Goal: Task Accomplishment & Management: Manage account settings

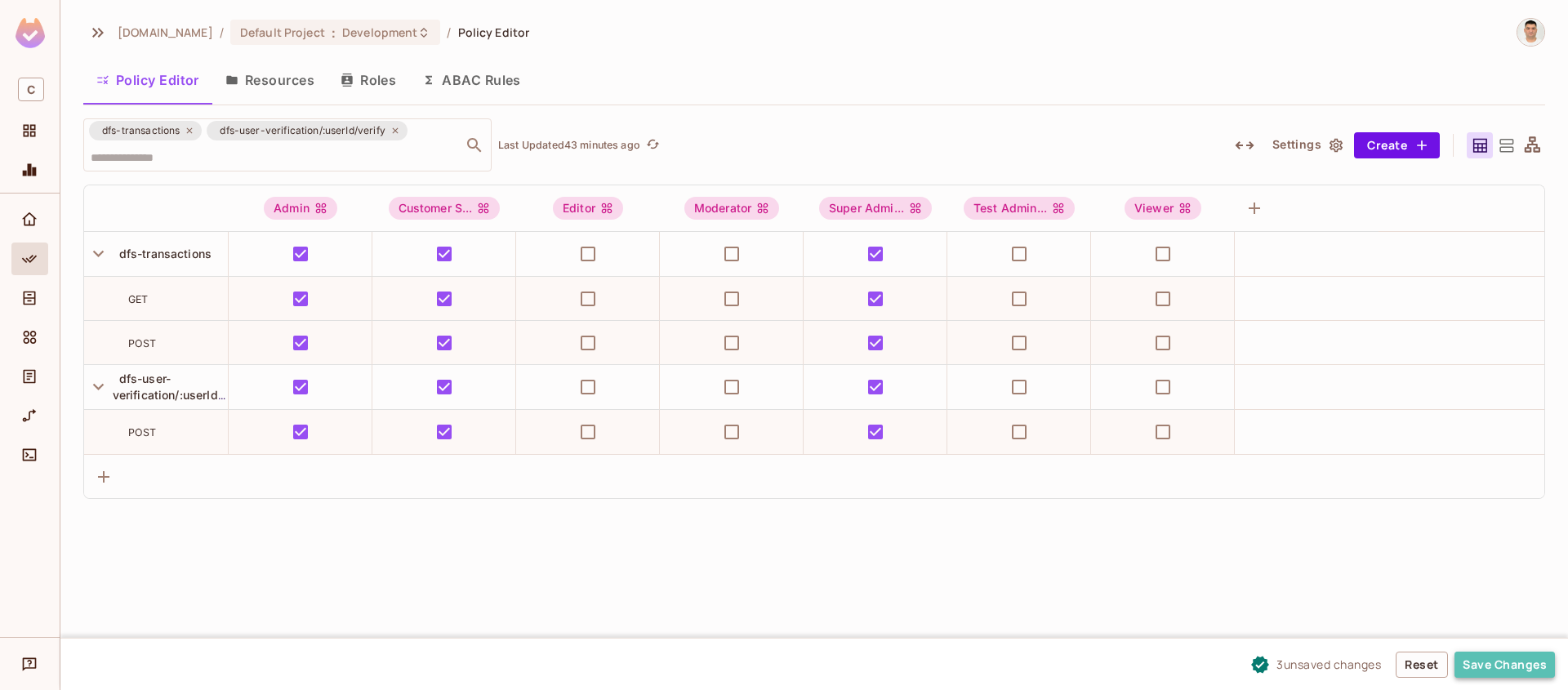
click at [1528, 672] on button "Save Changes" at bounding box center [1505, 665] width 101 height 26
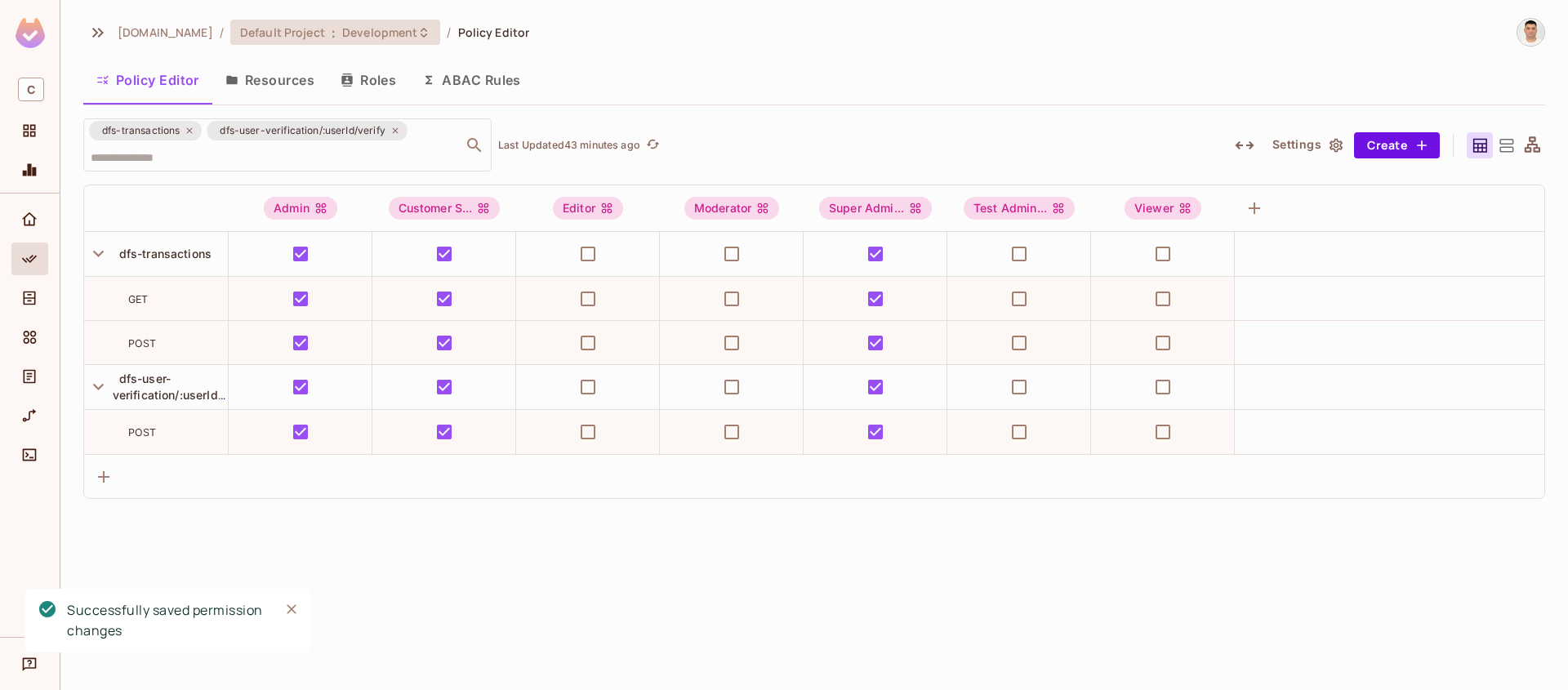
click at [420, 30] on icon at bounding box center [423, 32] width 7 height 9
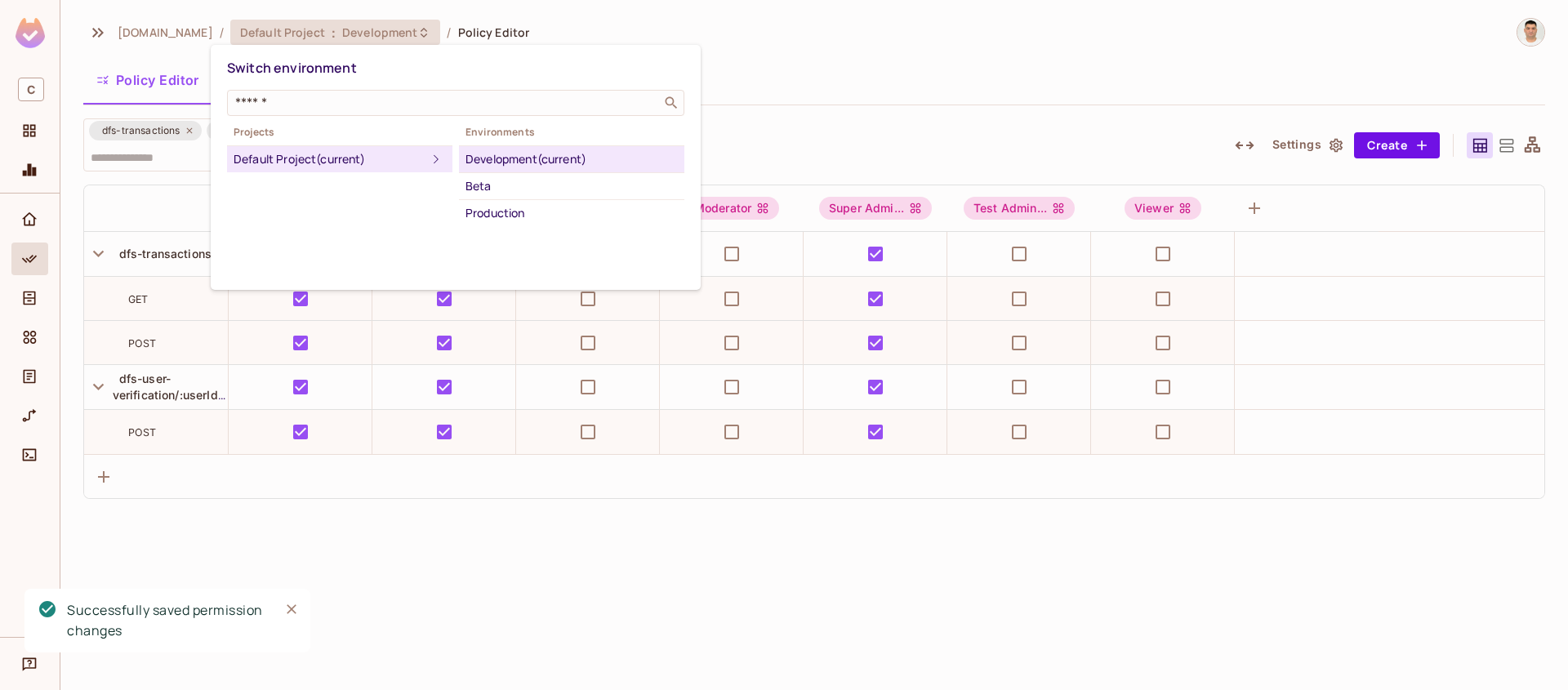
click at [964, 63] on div at bounding box center [784, 345] width 1568 height 690
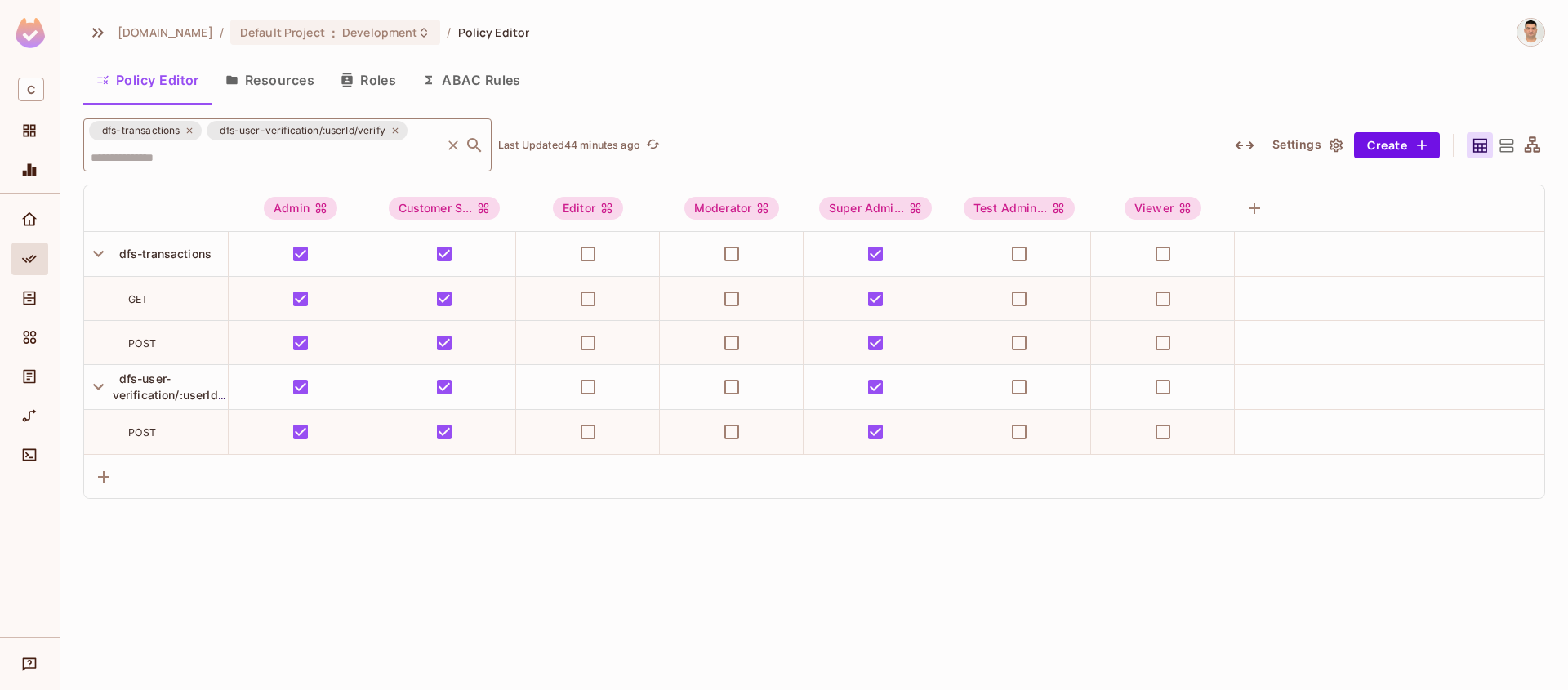
drag, startPoint x: 417, startPoint y: 133, endPoint x: 96, endPoint y: 132, distance: 321.0
click at [96, 132] on div "dfs-transactions dfs-user-verification/:userId/verify ​" at bounding box center [288, 145] width 408 height 53
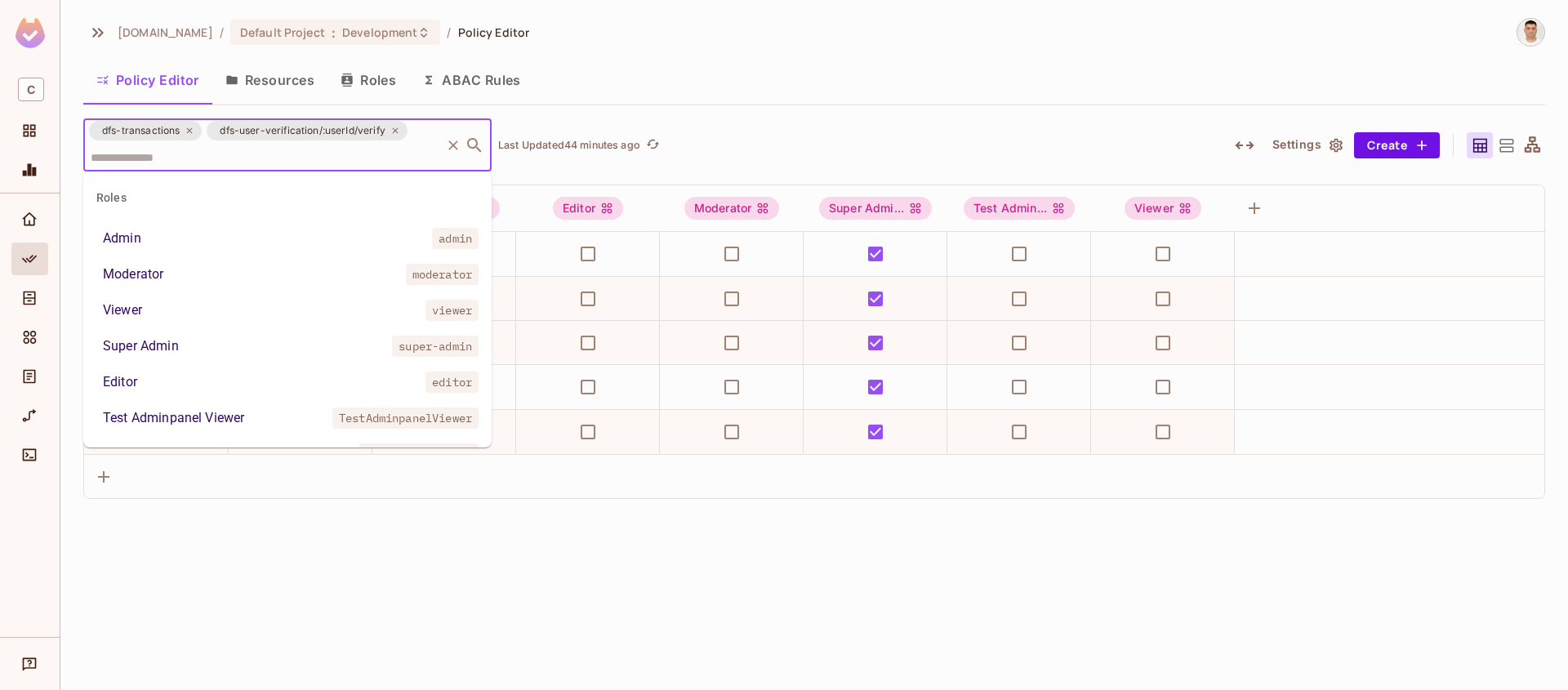
scroll to position [7858, 0]
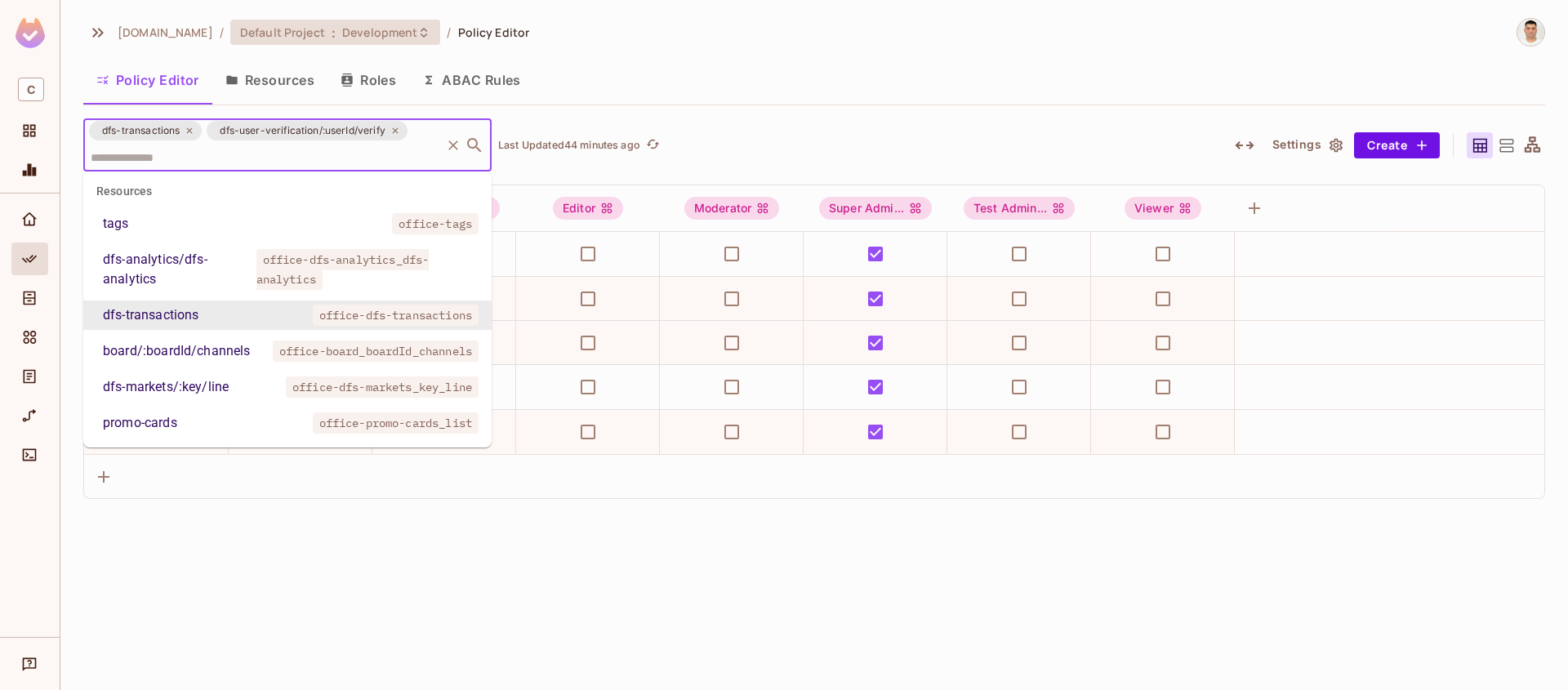
click at [388, 35] on span "Development" at bounding box center [380, 32] width 75 height 15
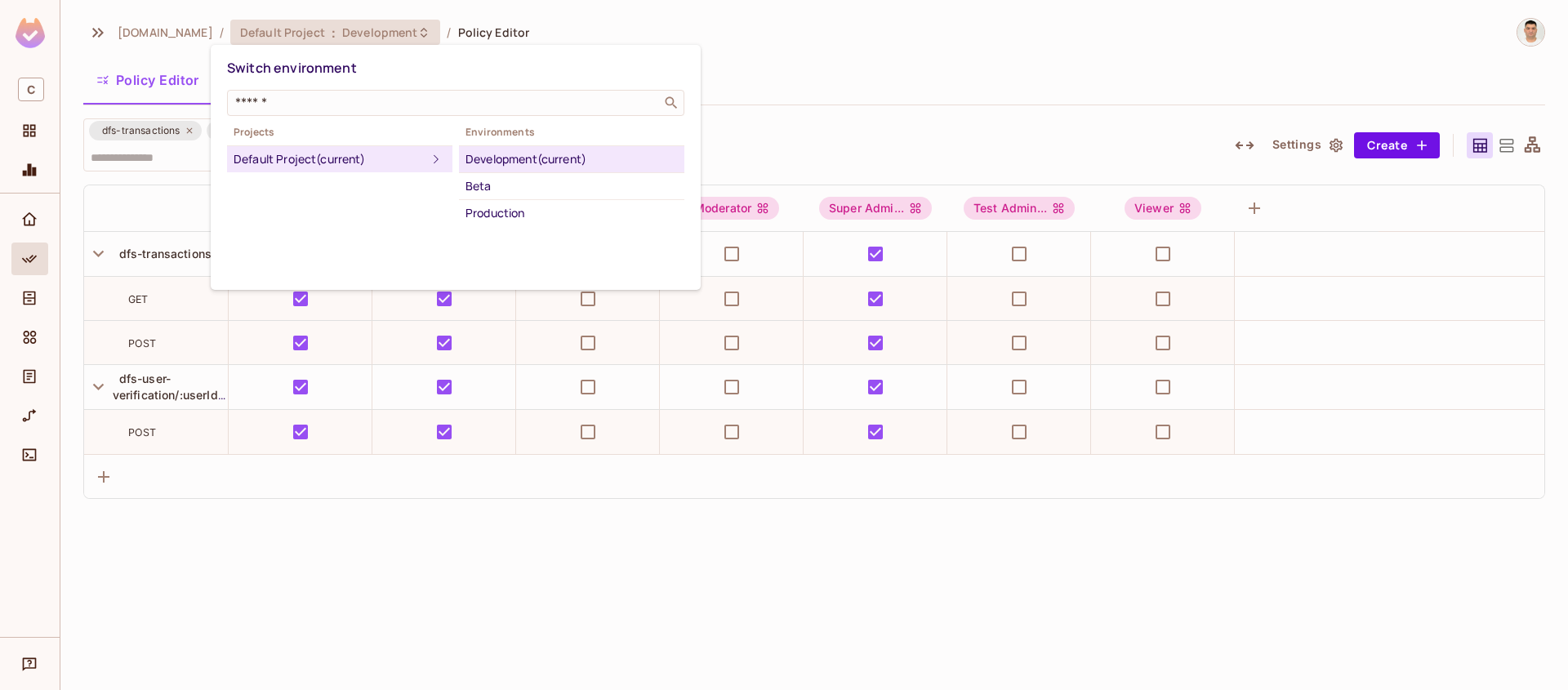
click at [915, 64] on div at bounding box center [784, 345] width 1568 height 690
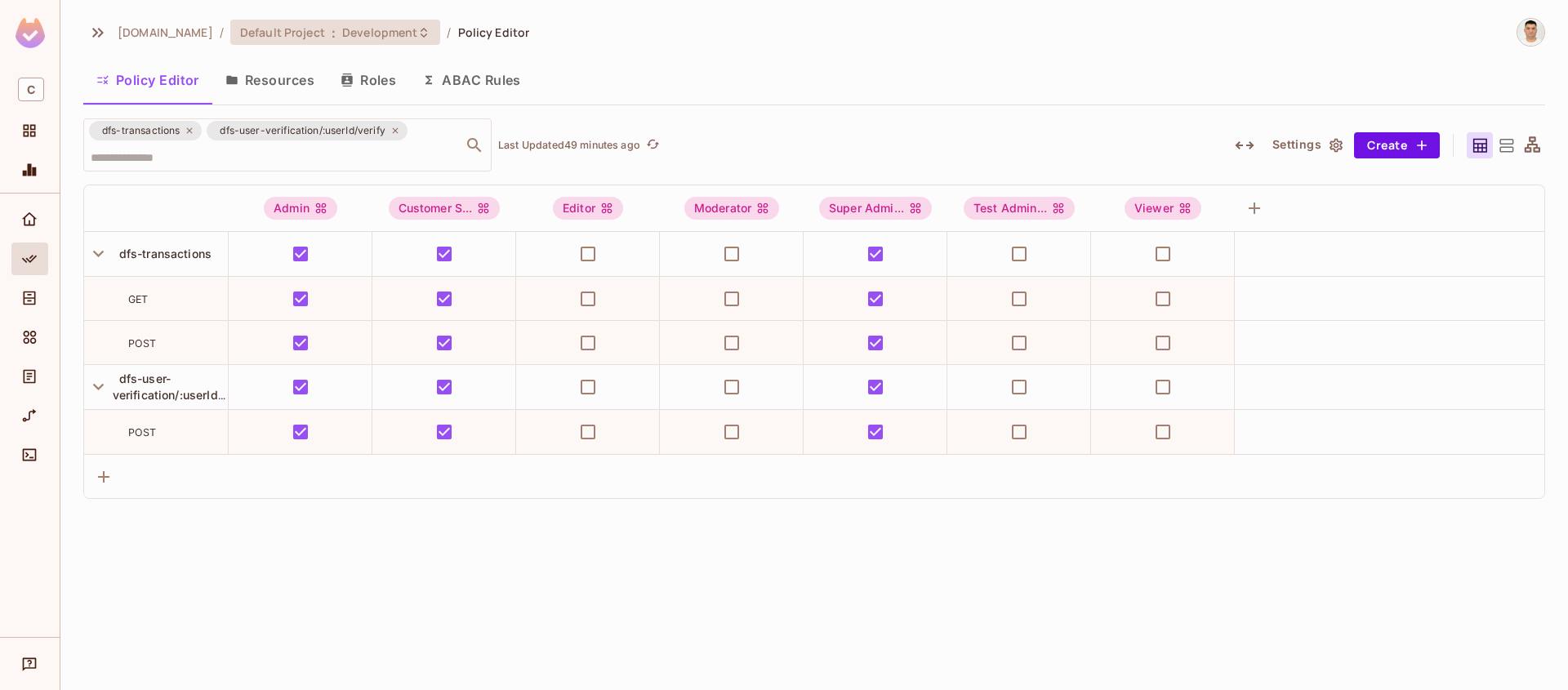
click at [418, 36] on icon at bounding box center [424, 33] width 13 height 13
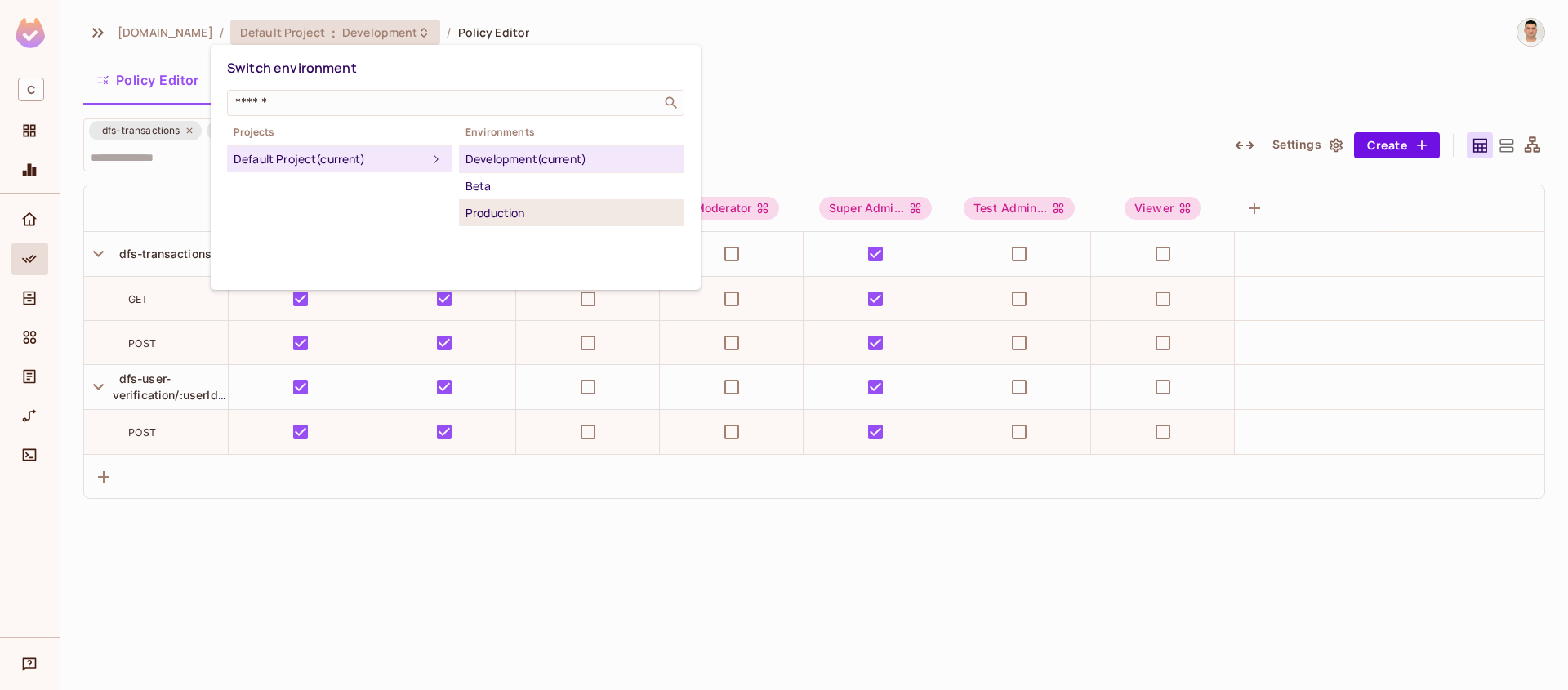
click at [516, 216] on div "Production" at bounding box center [572, 212] width 213 height 20
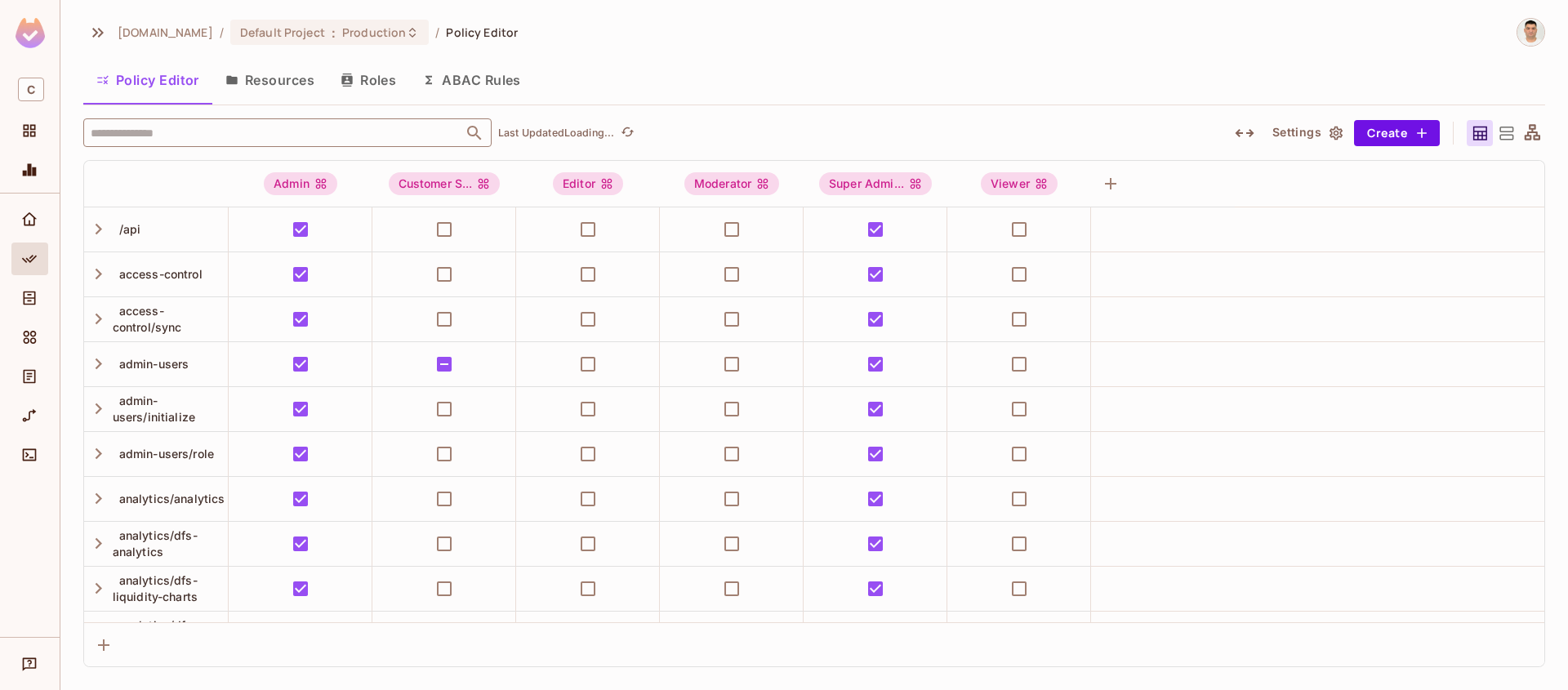
click at [282, 133] on input "text" at bounding box center [273, 133] width 373 height 28
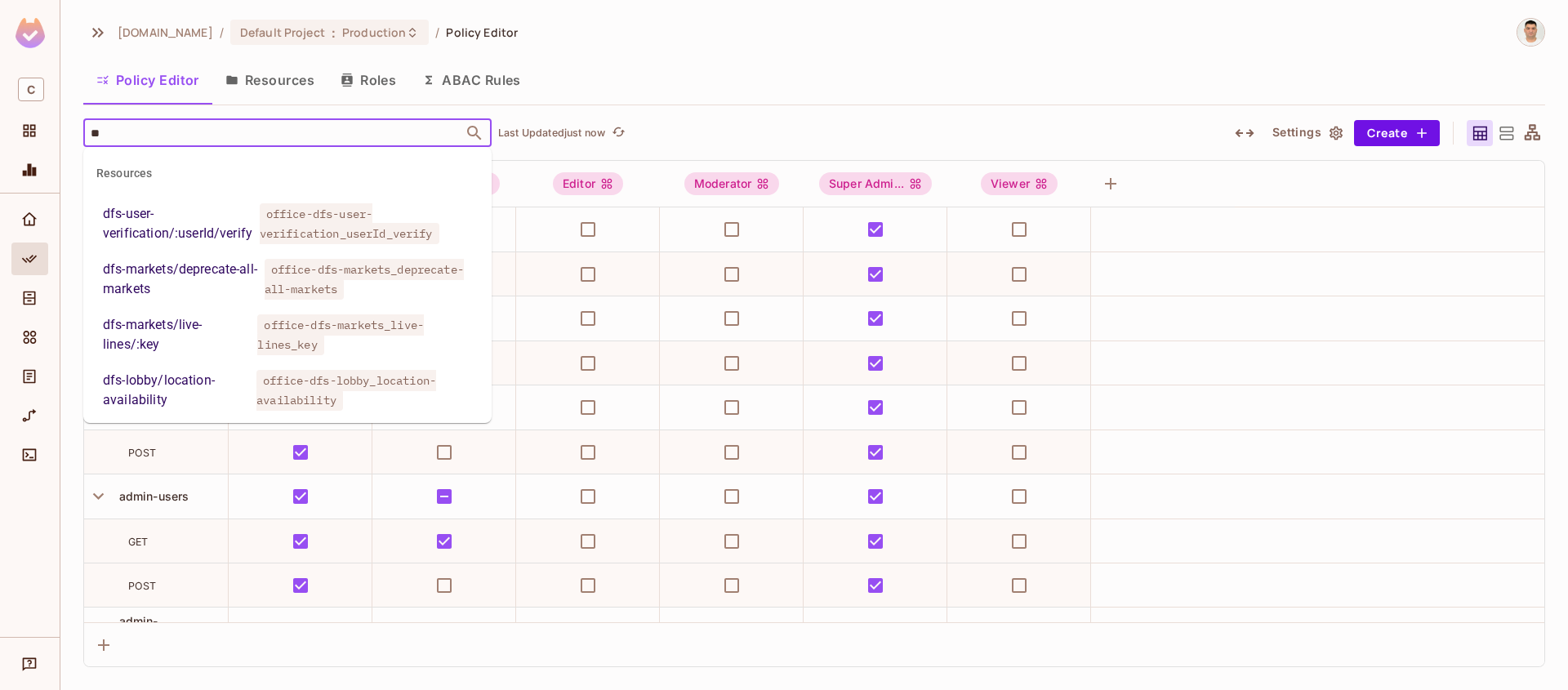
type input "***"
click at [198, 225] on div "dfs-user-verification/:userId/verify" at bounding box center [178, 224] width 150 height 39
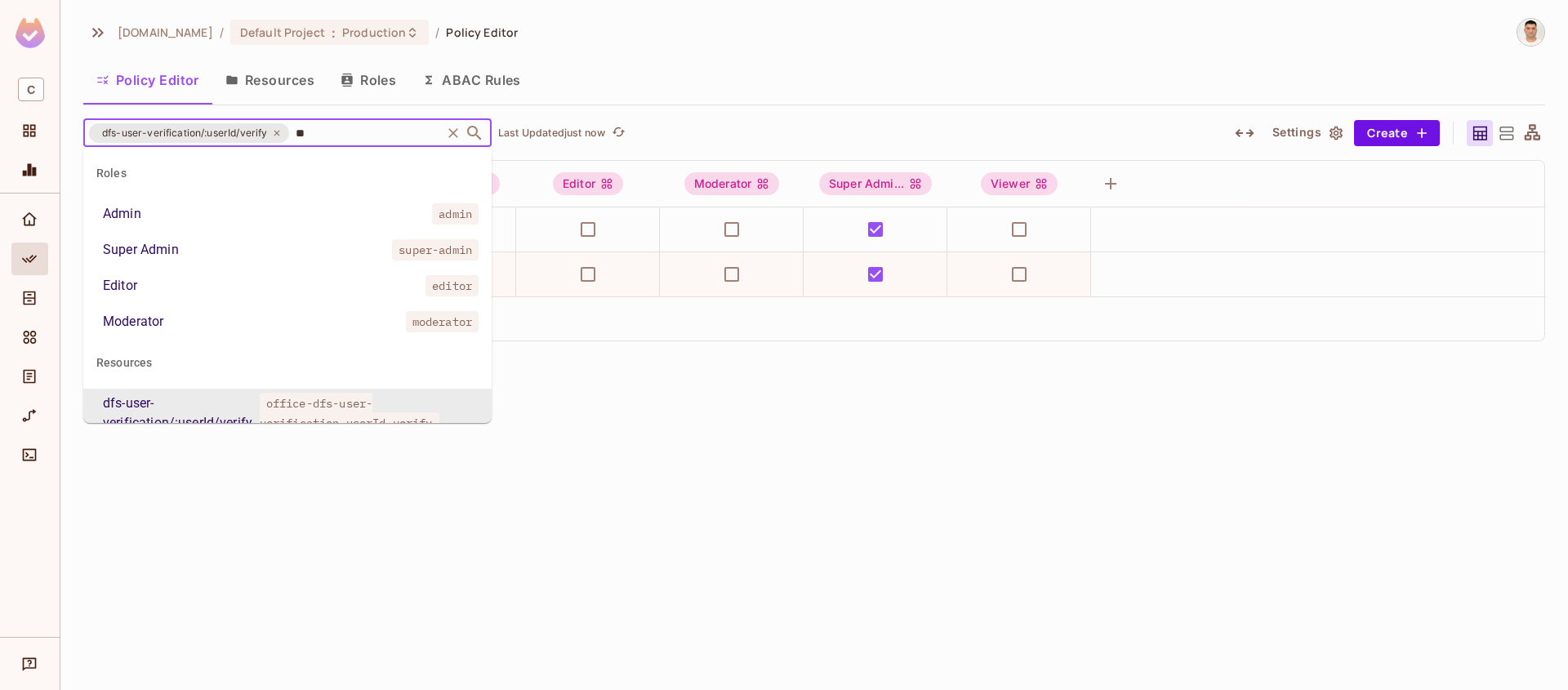
scroll to position [0, 0]
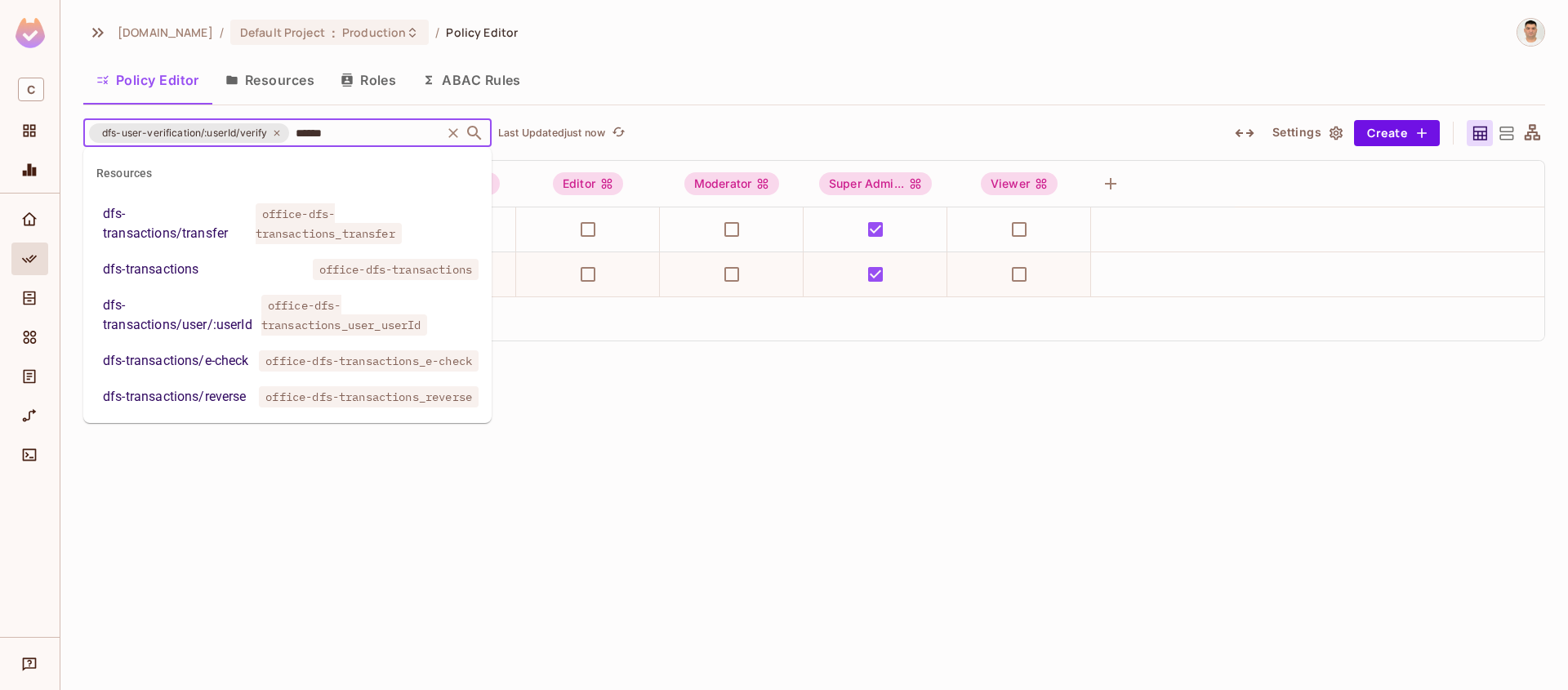
type input "*******"
click at [182, 274] on div "dfs-transactions" at bounding box center [150, 269] width 96 height 20
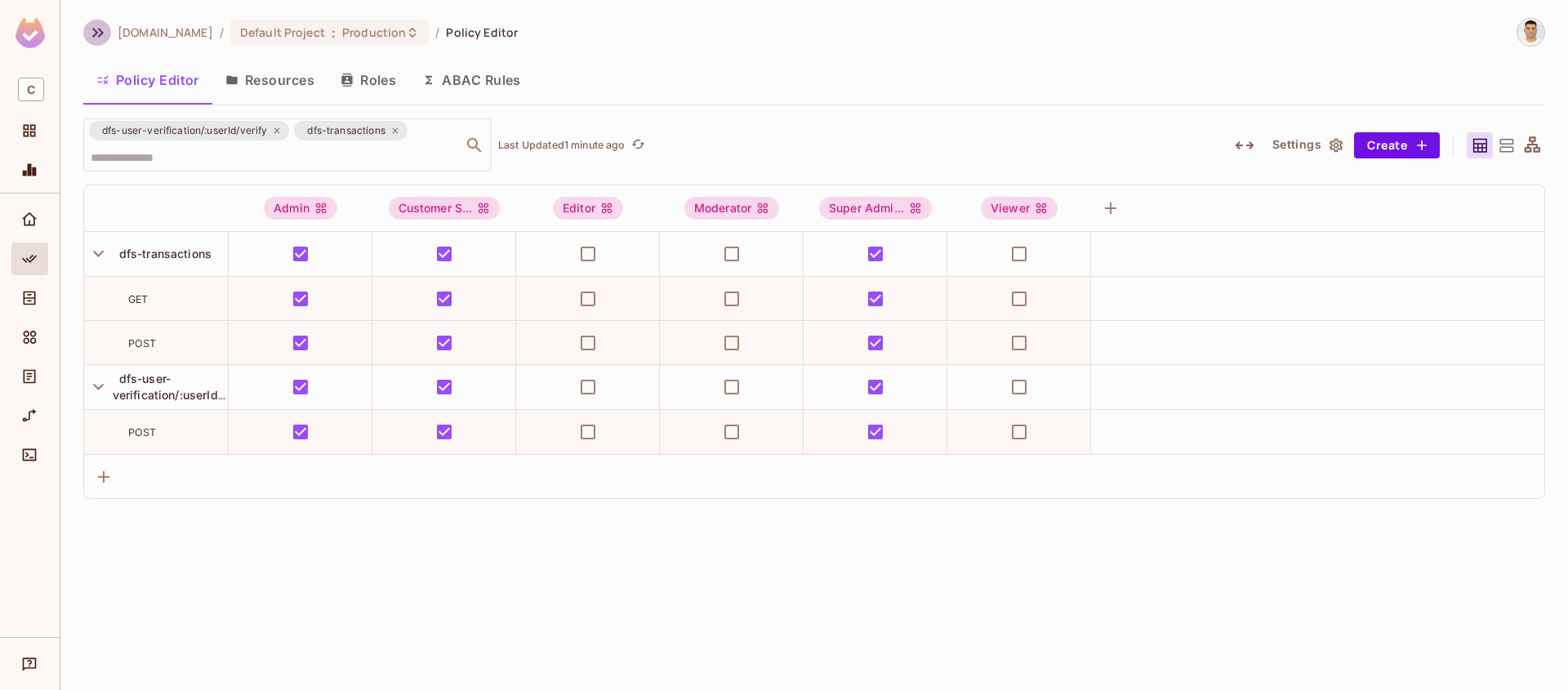
click at [98, 34] on icon "button" at bounding box center [98, 32] width 20 height 20
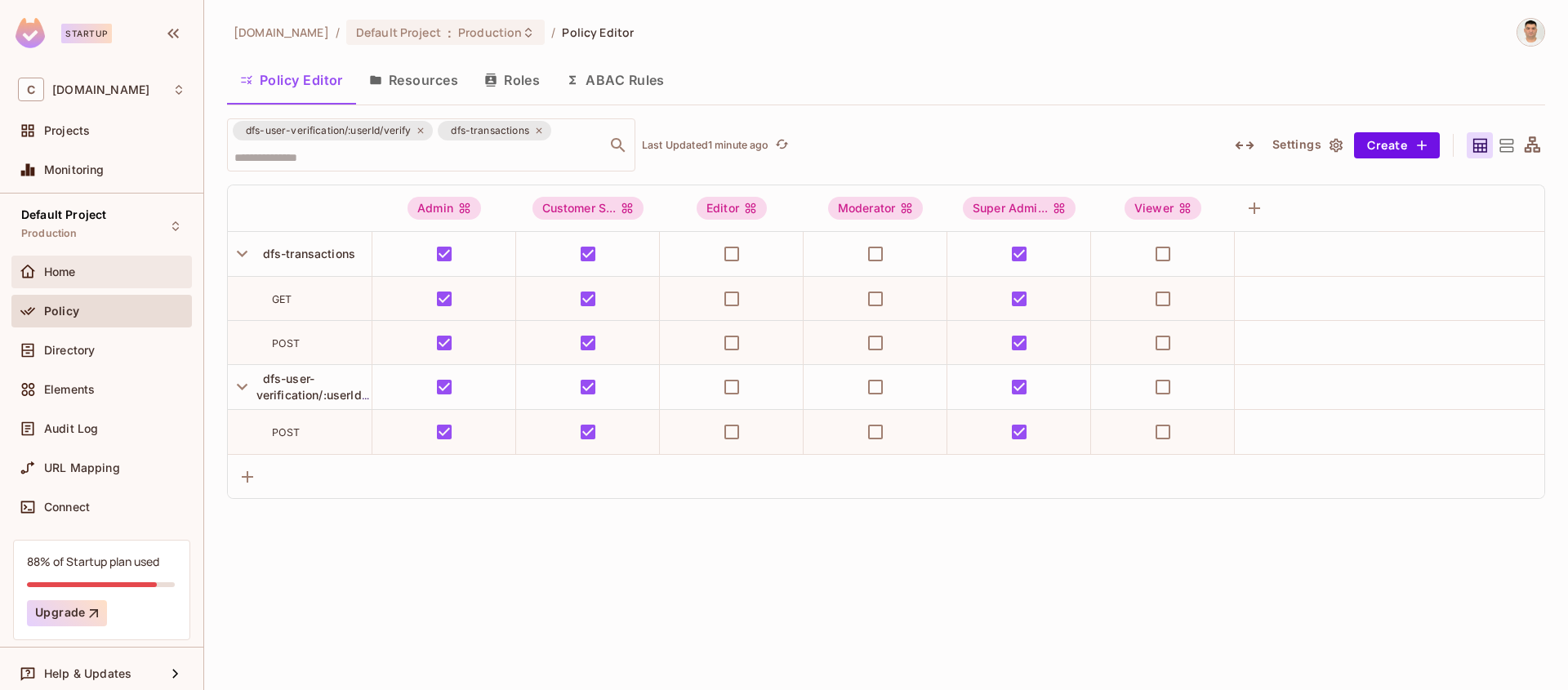
click at [63, 270] on span "Home" at bounding box center [60, 272] width 32 height 13
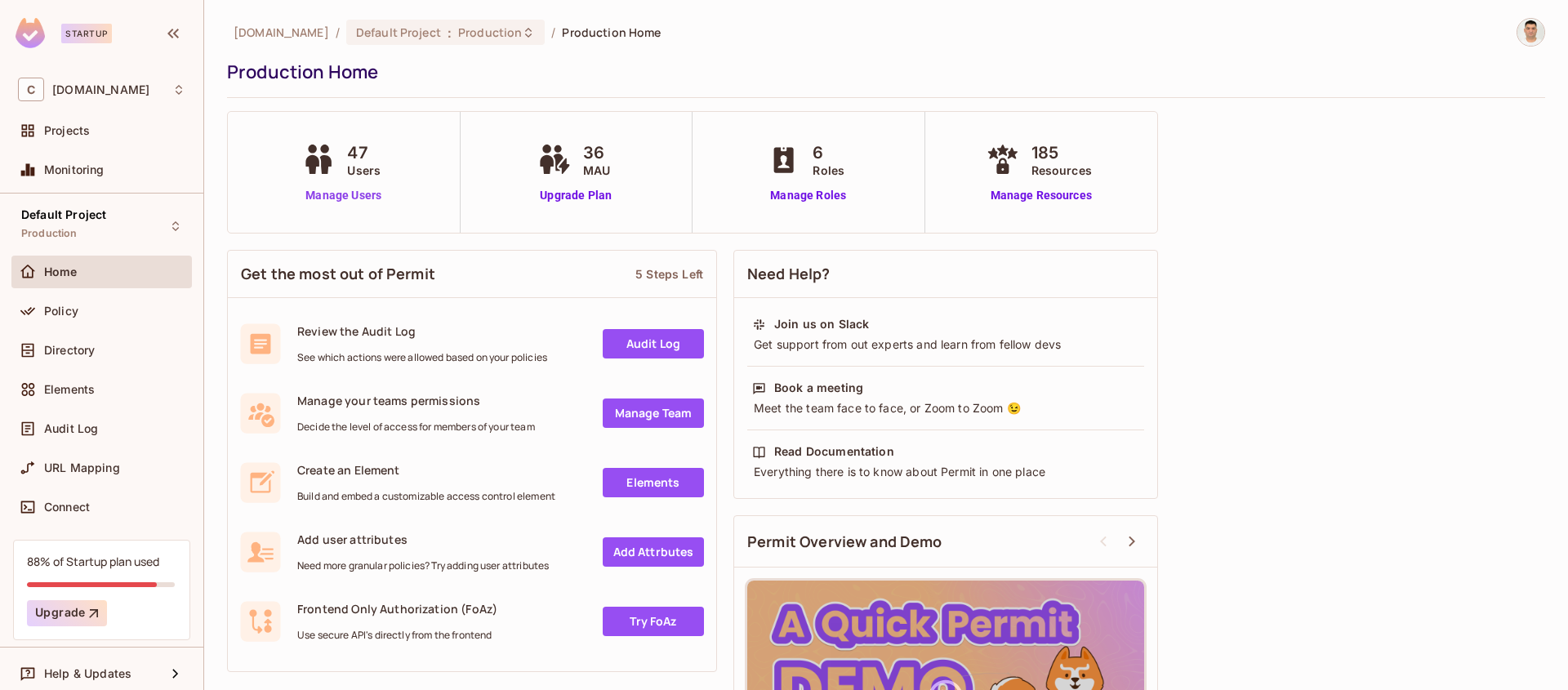
click at [304, 193] on link "Manage Users" at bounding box center [343, 196] width 90 height 17
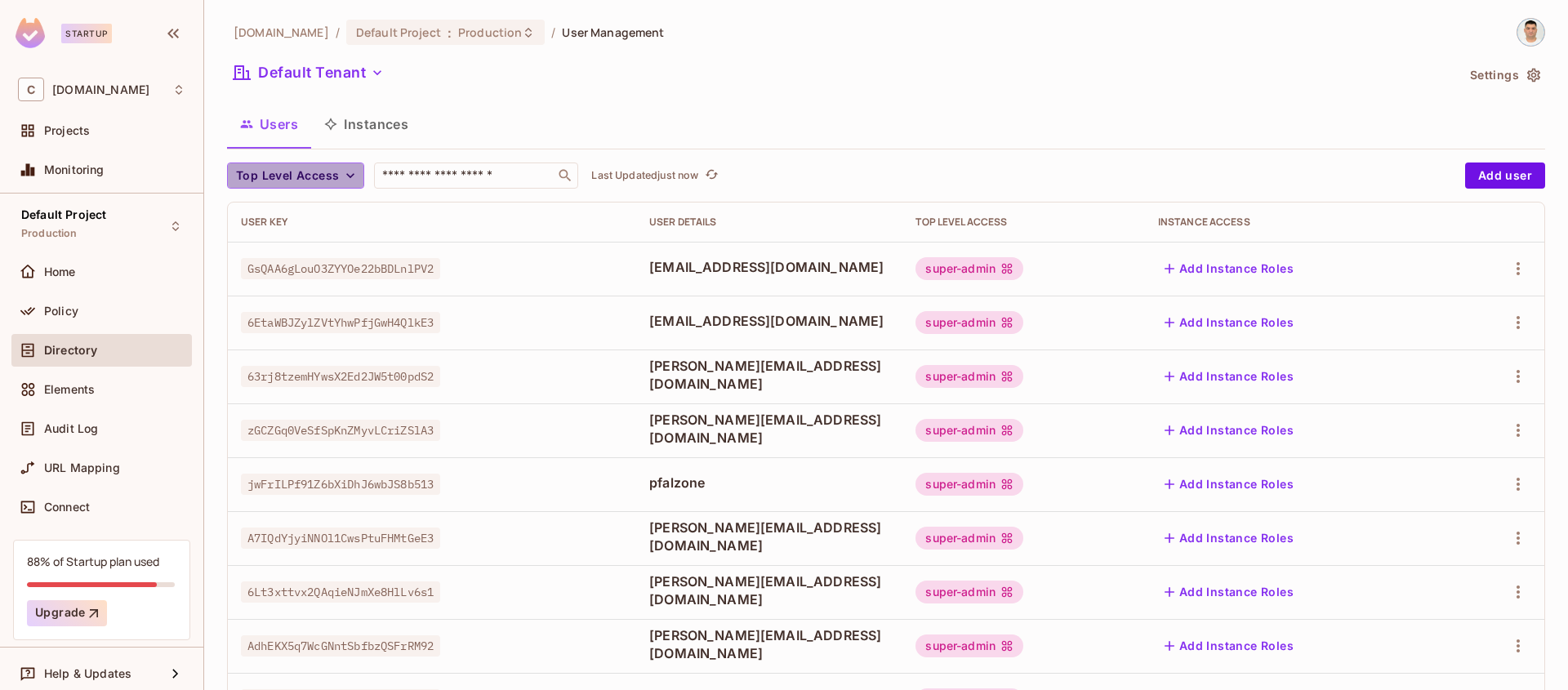
click at [342, 176] on icon "button" at bounding box center [350, 175] width 16 height 16
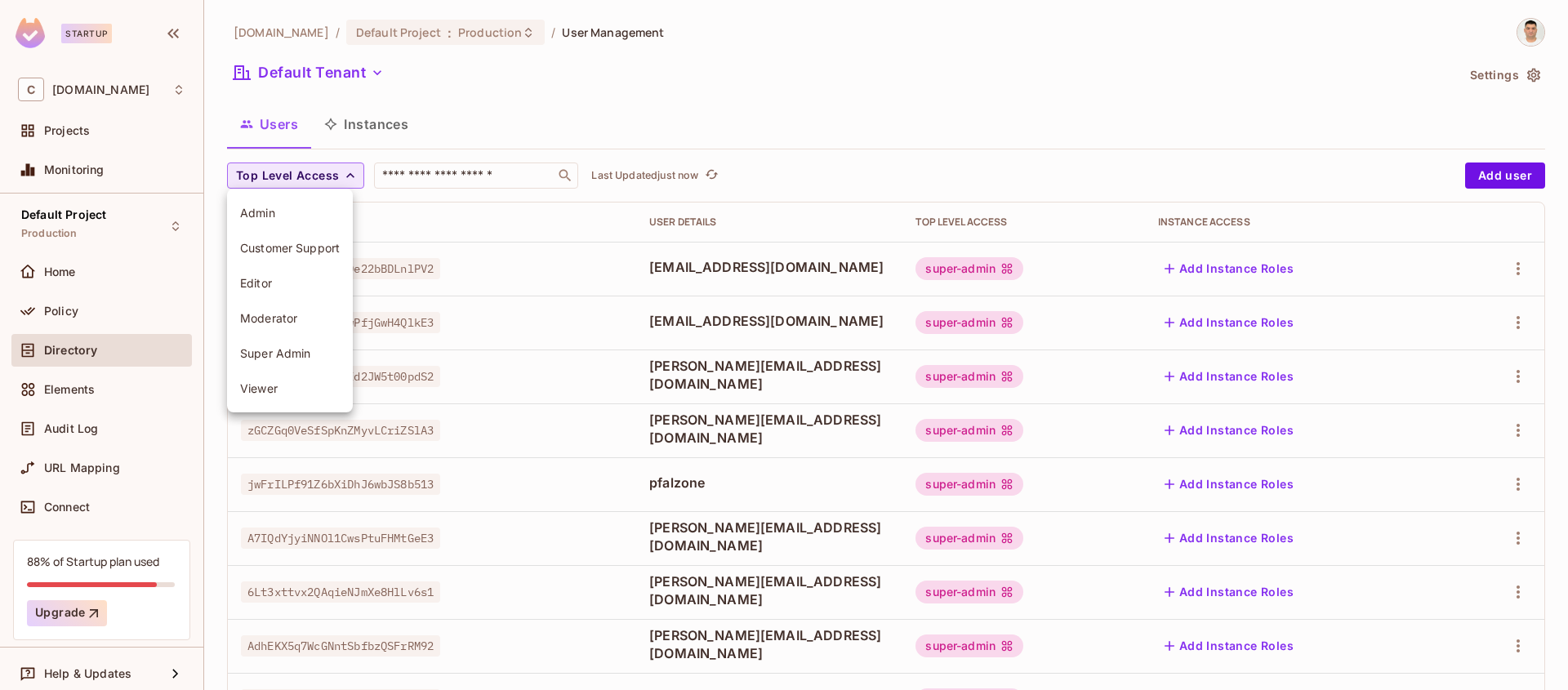
click at [291, 357] on span "Super Admin" at bounding box center [290, 353] width 100 height 15
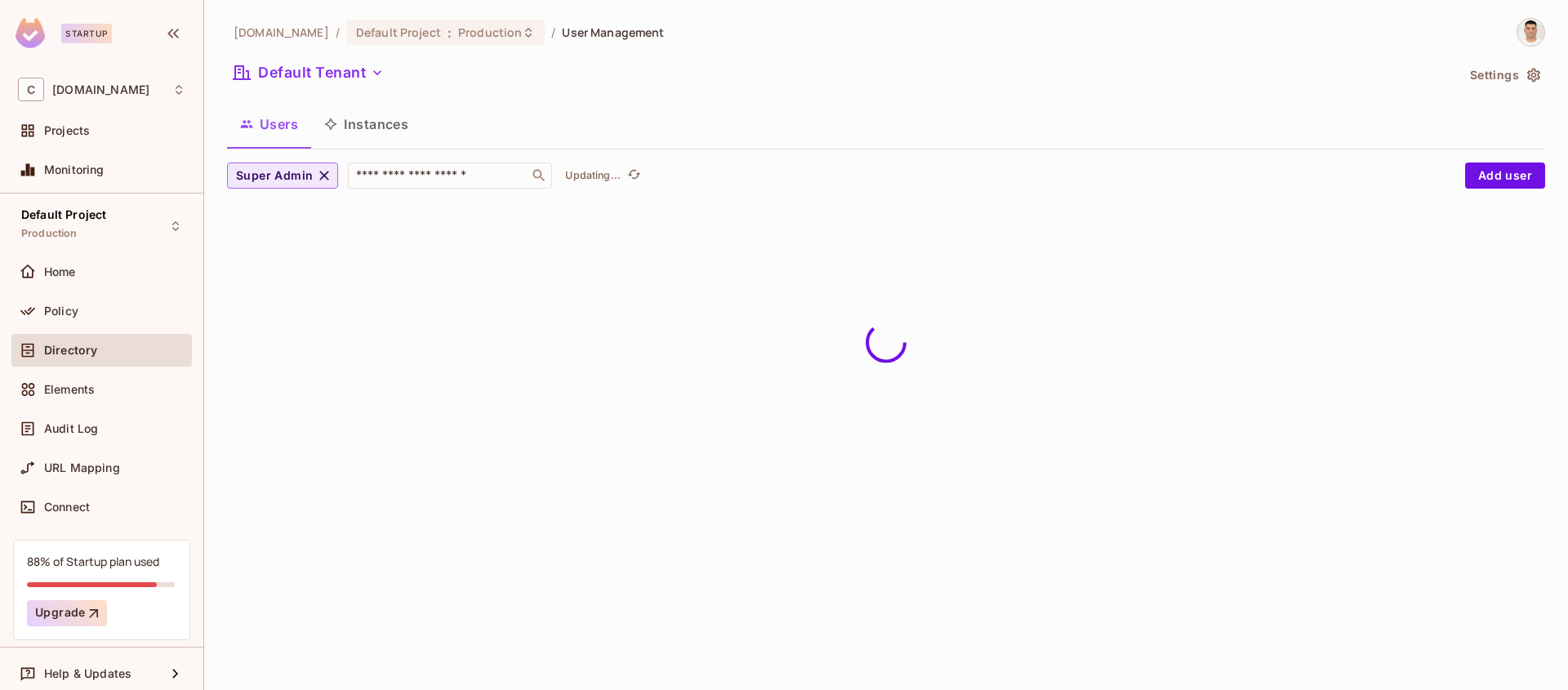
click at [291, 357] on body "Startup C chalkboard.io Projects Monitoring Default Project Production Home Pol…" at bounding box center [784, 345] width 1568 height 690
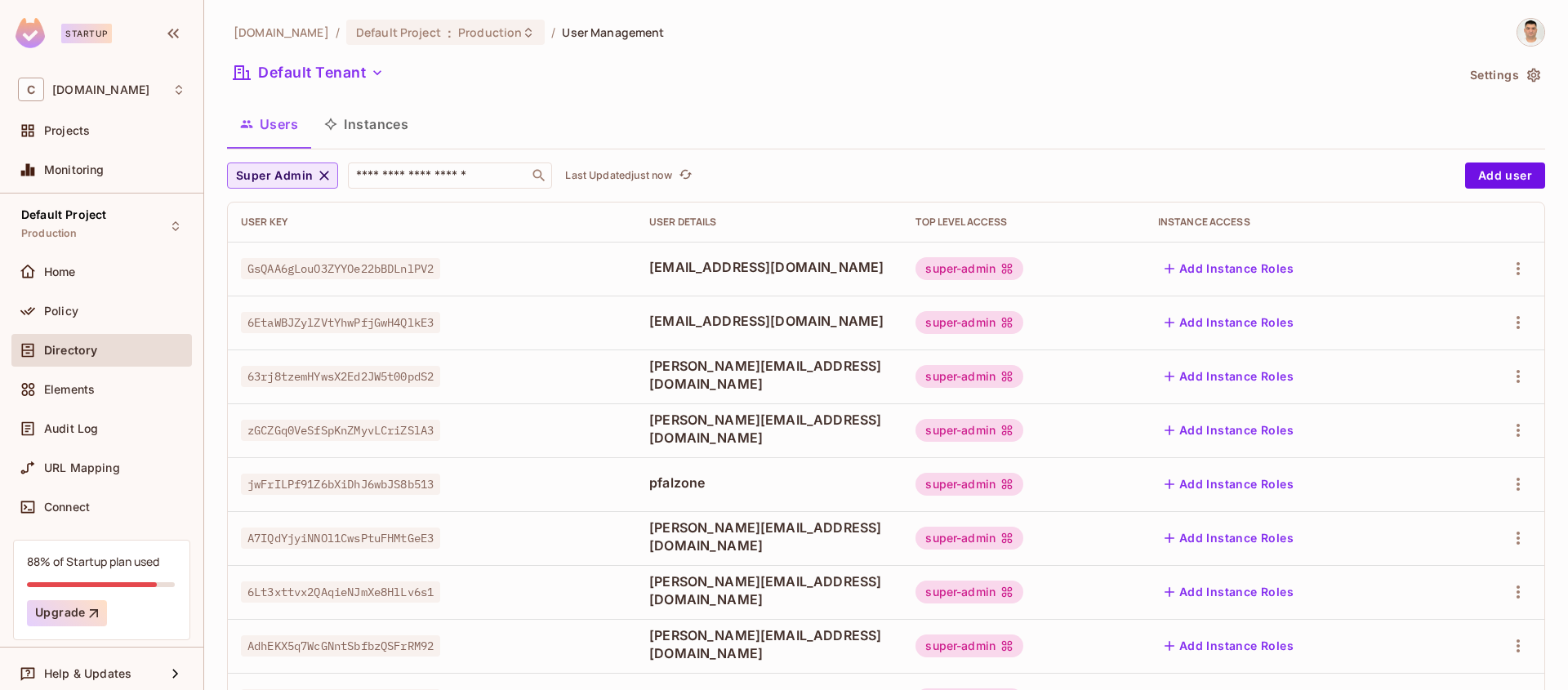
click at [317, 169] on icon "button" at bounding box center [324, 175] width 16 height 16
click at [323, 175] on span "Top Level Access" at bounding box center [287, 176] width 103 height 21
click at [316, 245] on span "Customer Support" at bounding box center [290, 247] width 100 height 15
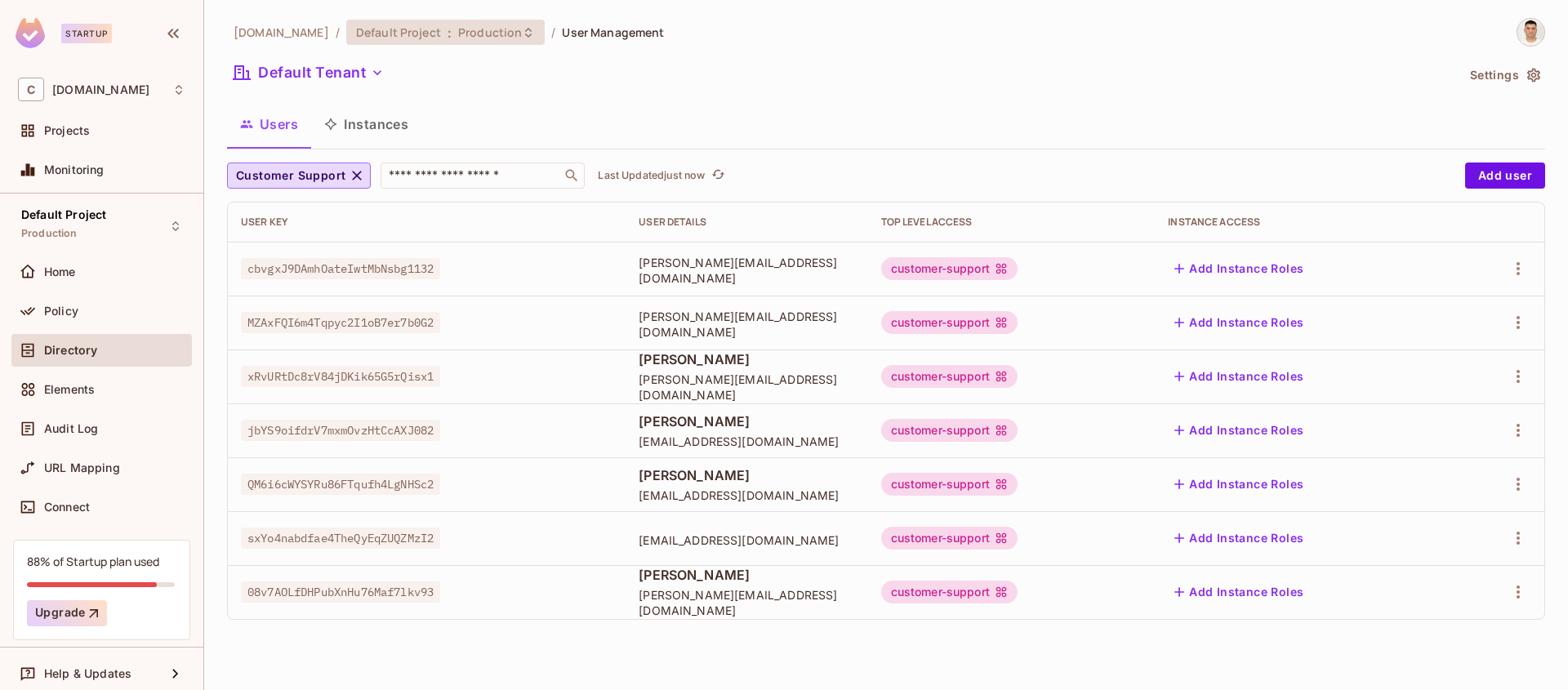
click at [460, 37] on span "Production" at bounding box center [490, 32] width 64 height 15
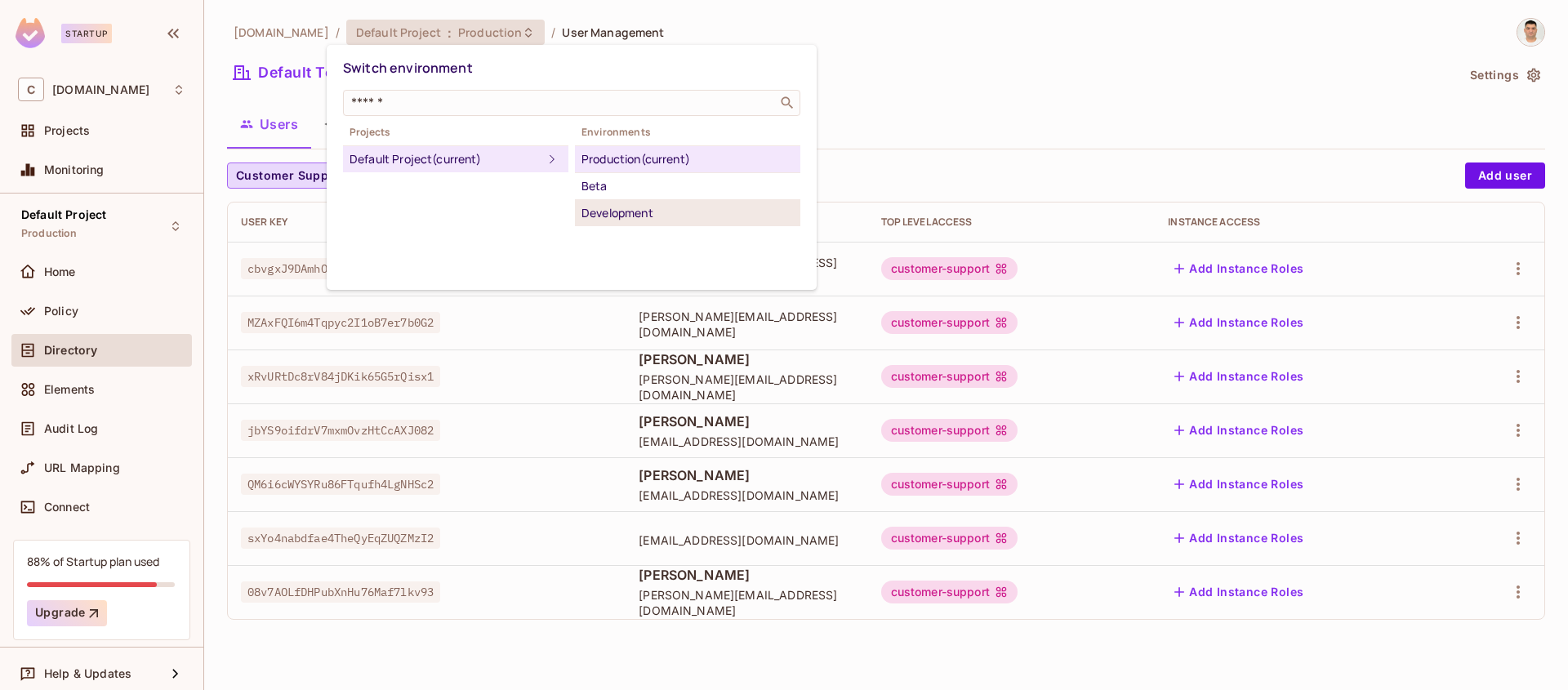
click at [624, 213] on div "Development" at bounding box center [688, 212] width 213 height 20
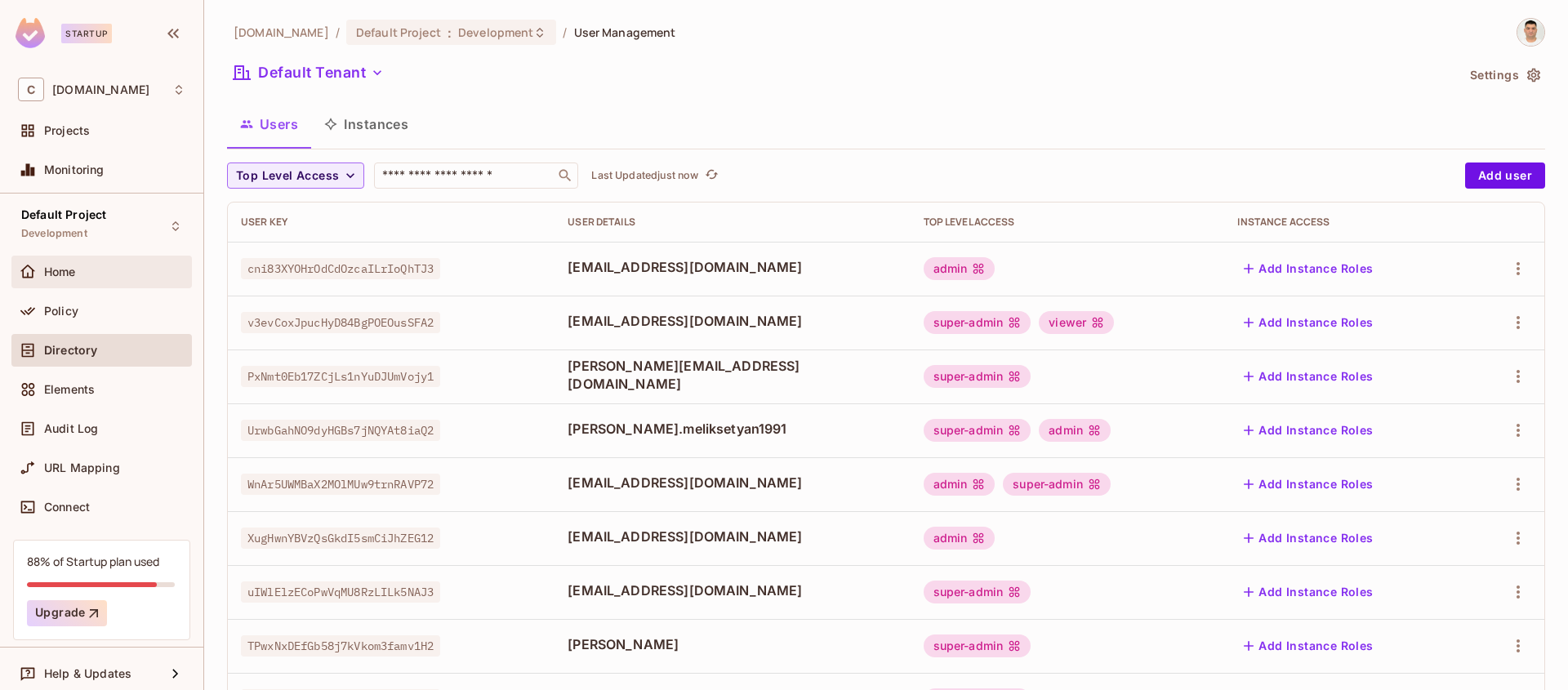
click at [64, 275] on span "Home" at bounding box center [60, 272] width 32 height 13
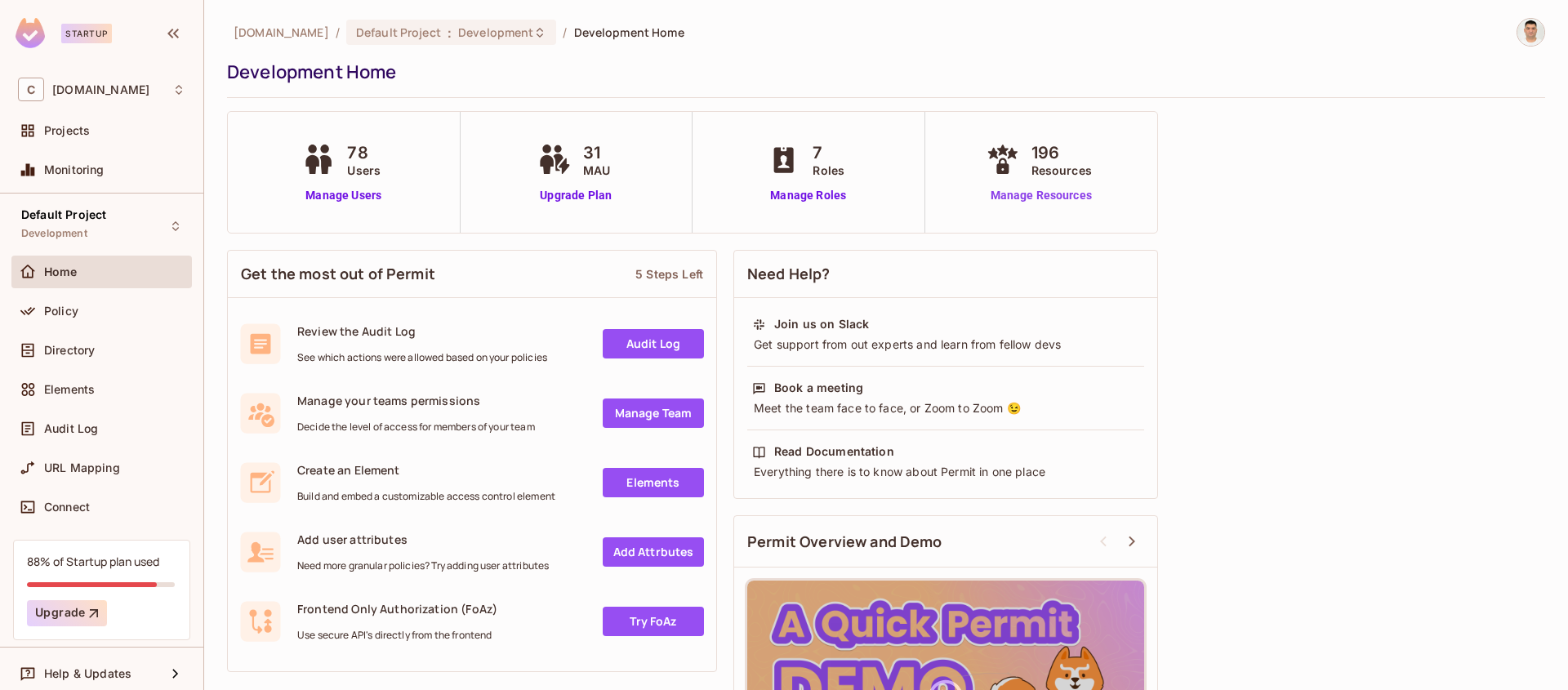
click at [1058, 193] on link "Manage Resources" at bounding box center [1041, 196] width 118 height 17
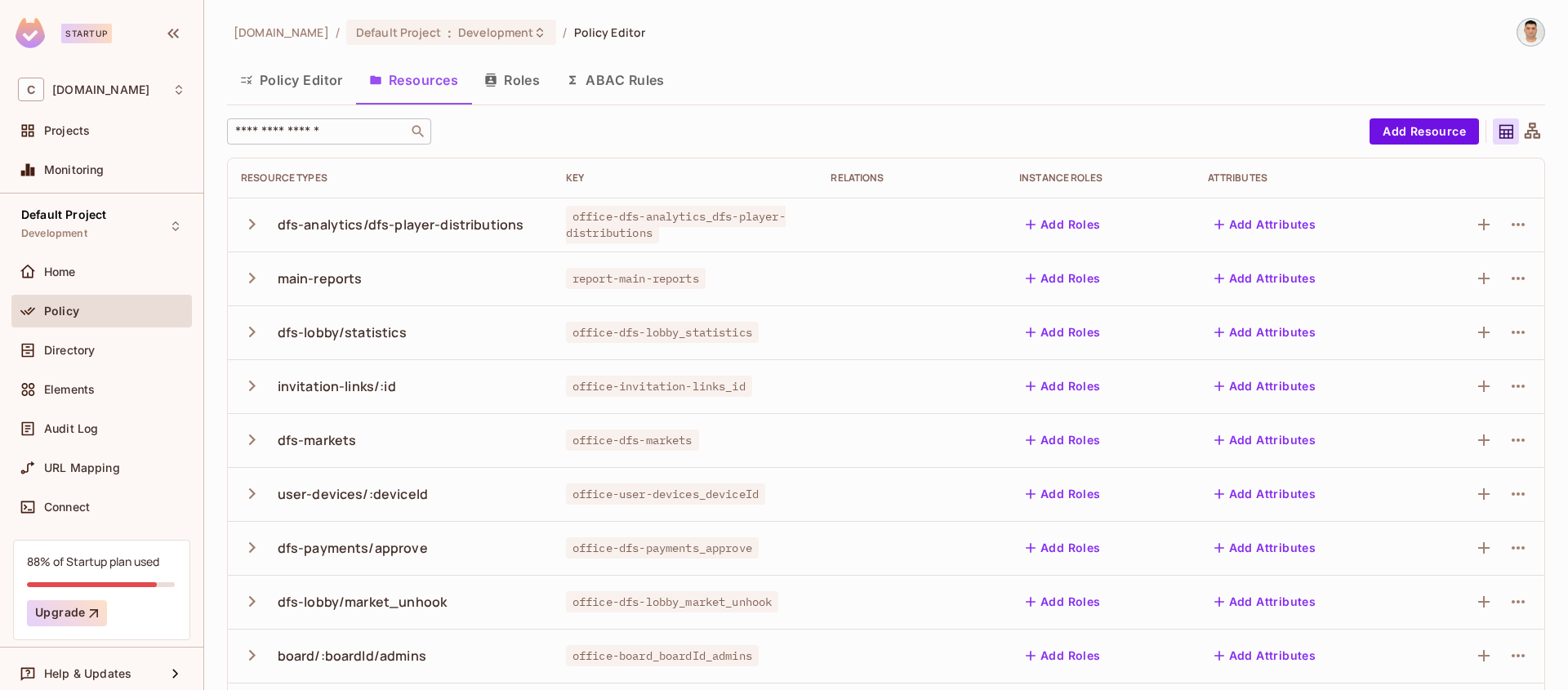
click at [333, 129] on input "text" at bounding box center [318, 131] width 171 height 16
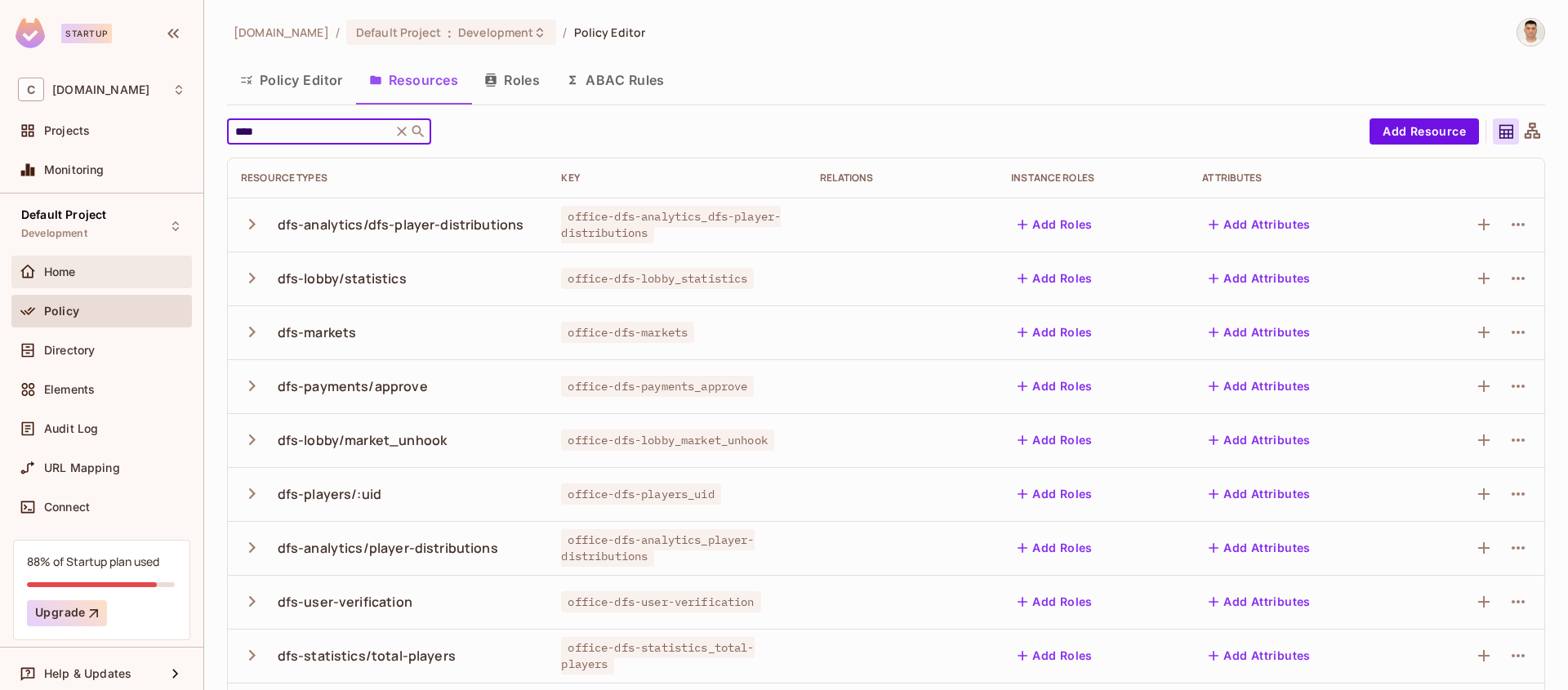
type input "****"
click at [65, 270] on span "Home" at bounding box center [60, 272] width 32 height 13
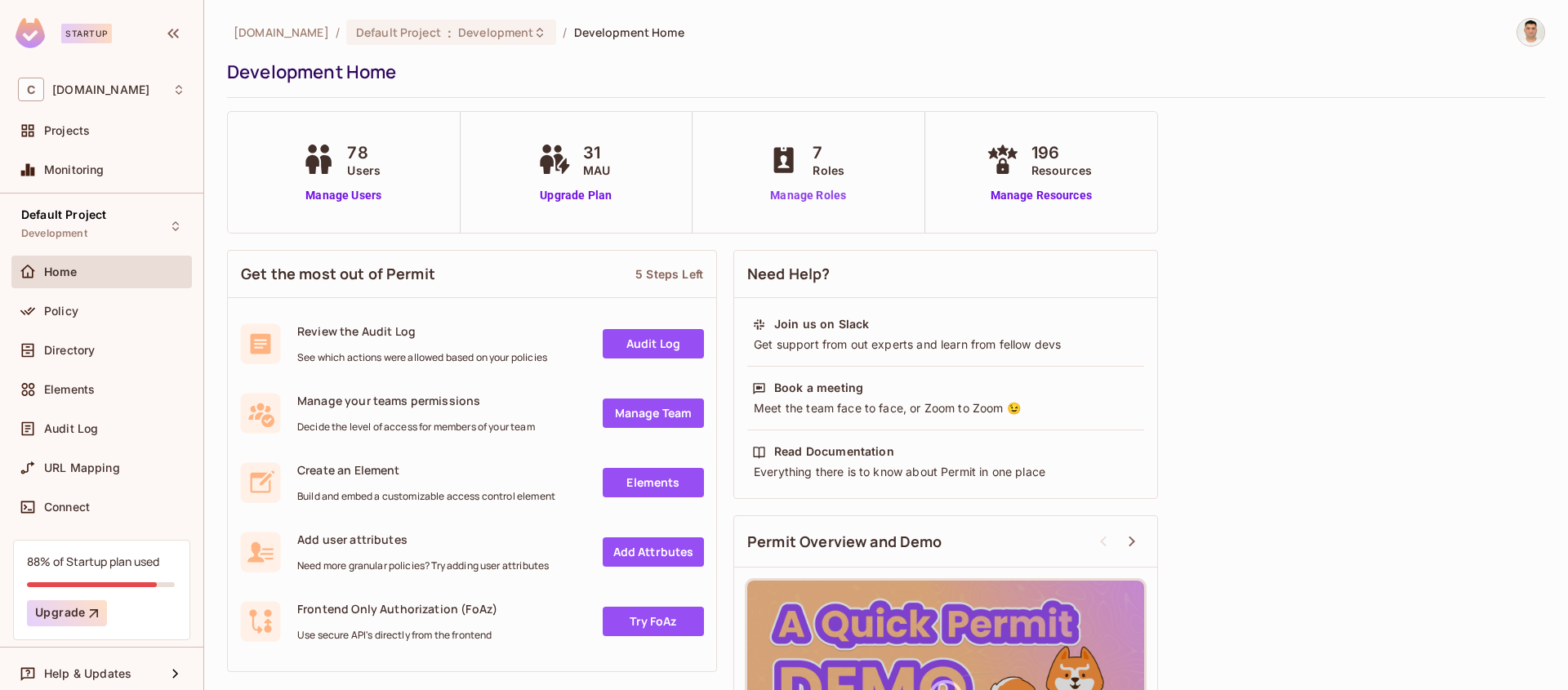
click at [805, 196] on link "Manage Roles" at bounding box center [808, 196] width 89 height 17
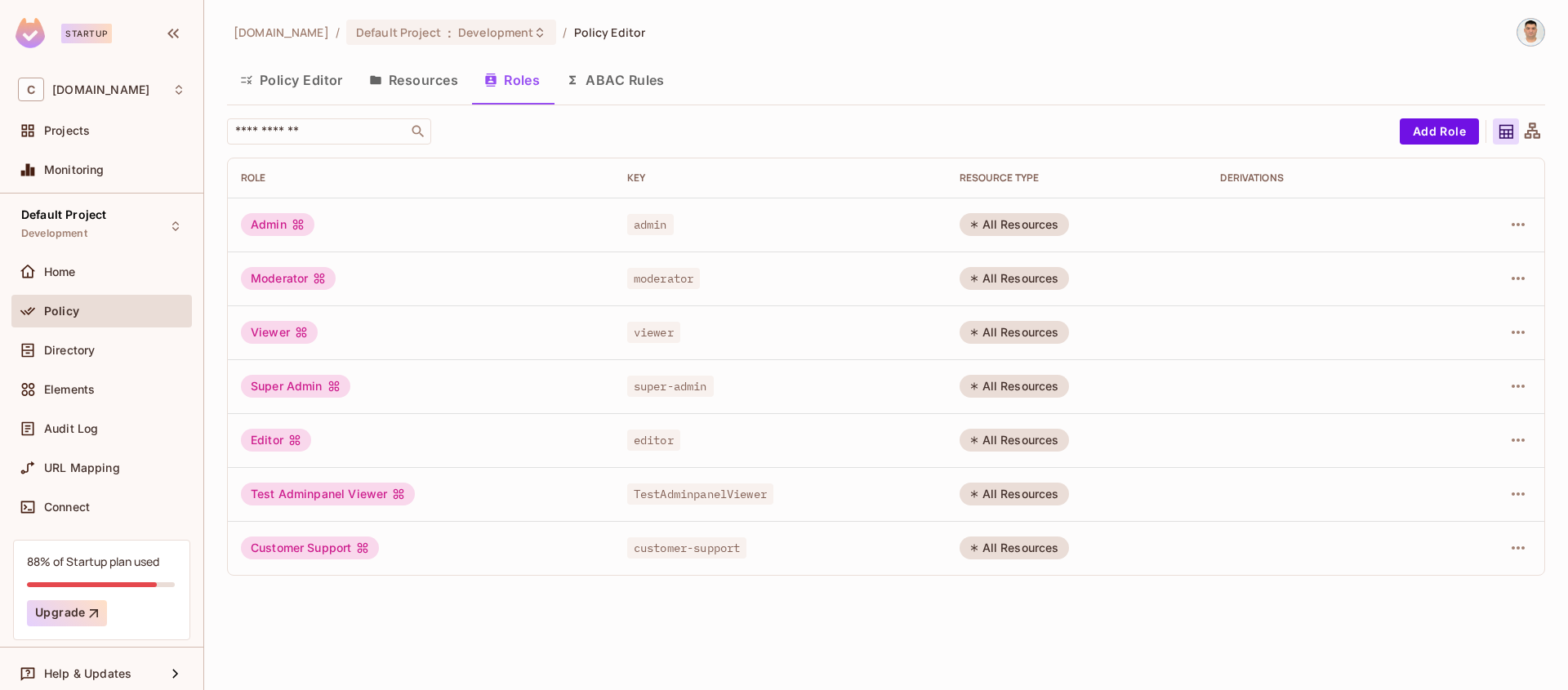
click at [305, 548] on div "Customer Support" at bounding box center [309, 548] width 138 height 23
click at [329, 80] on button "Policy Editor" at bounding box center [291, 79] width 129 height 40
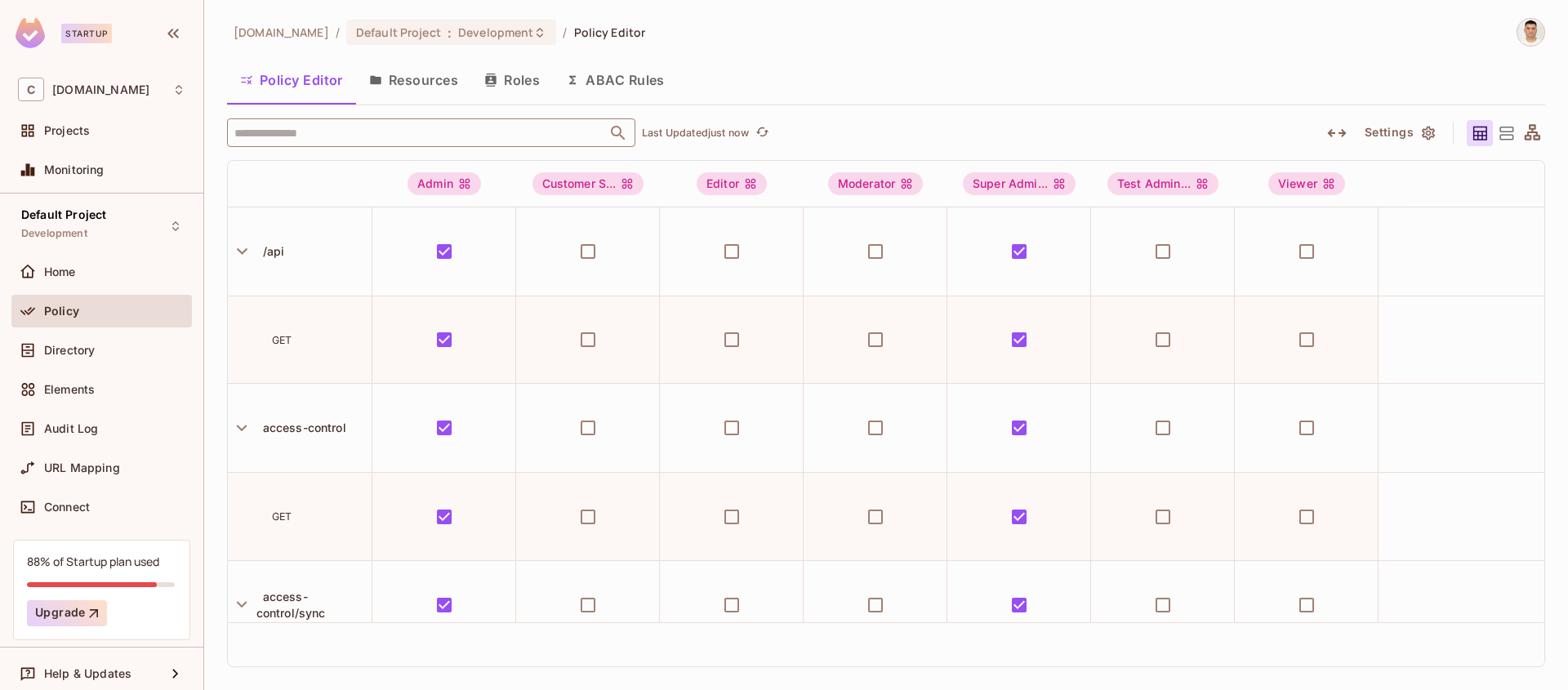
click at [343, 134] on input "text" at bounding box center [417, 133] width 373 height 28
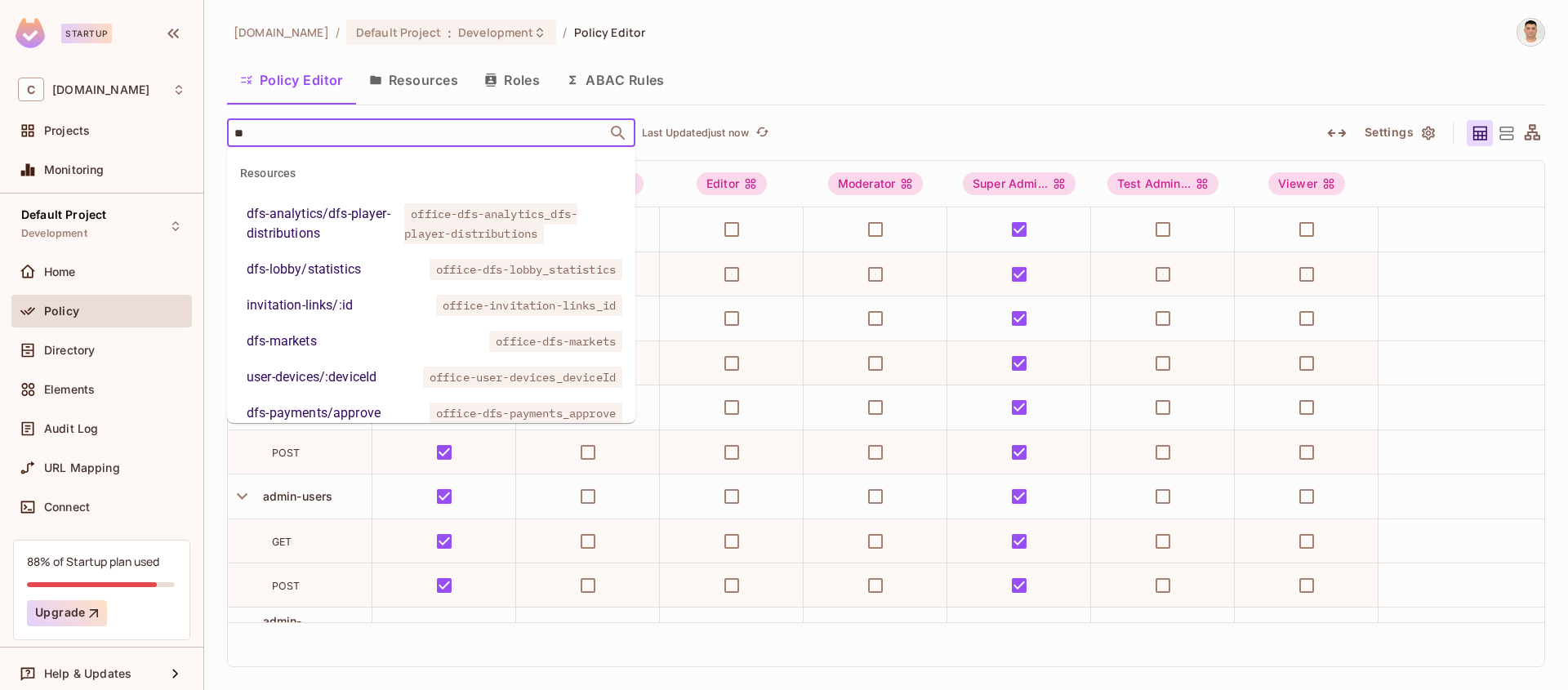
type input "*"
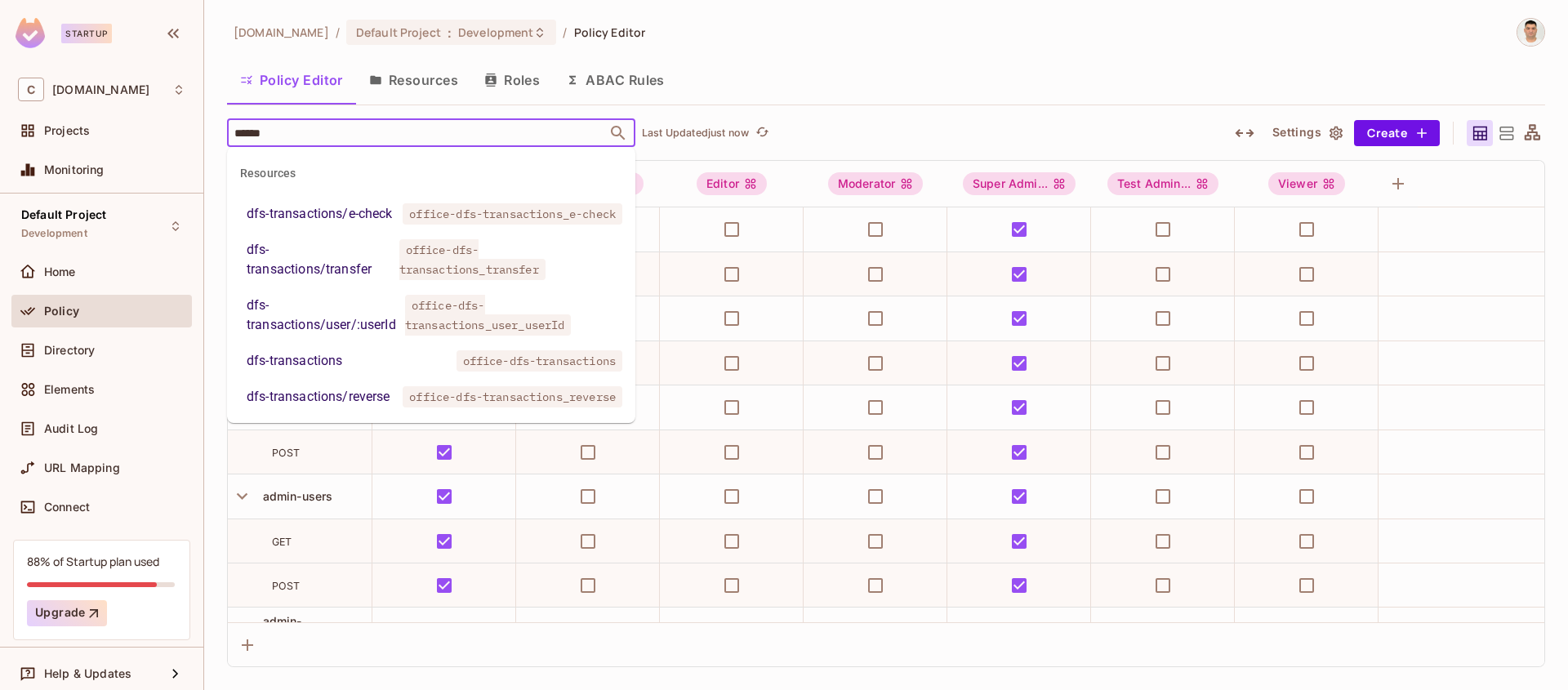
type input "*******"
click at [332, 370] on div "dfs-transactions" at bounding box center [294, 360] width 96 height 20
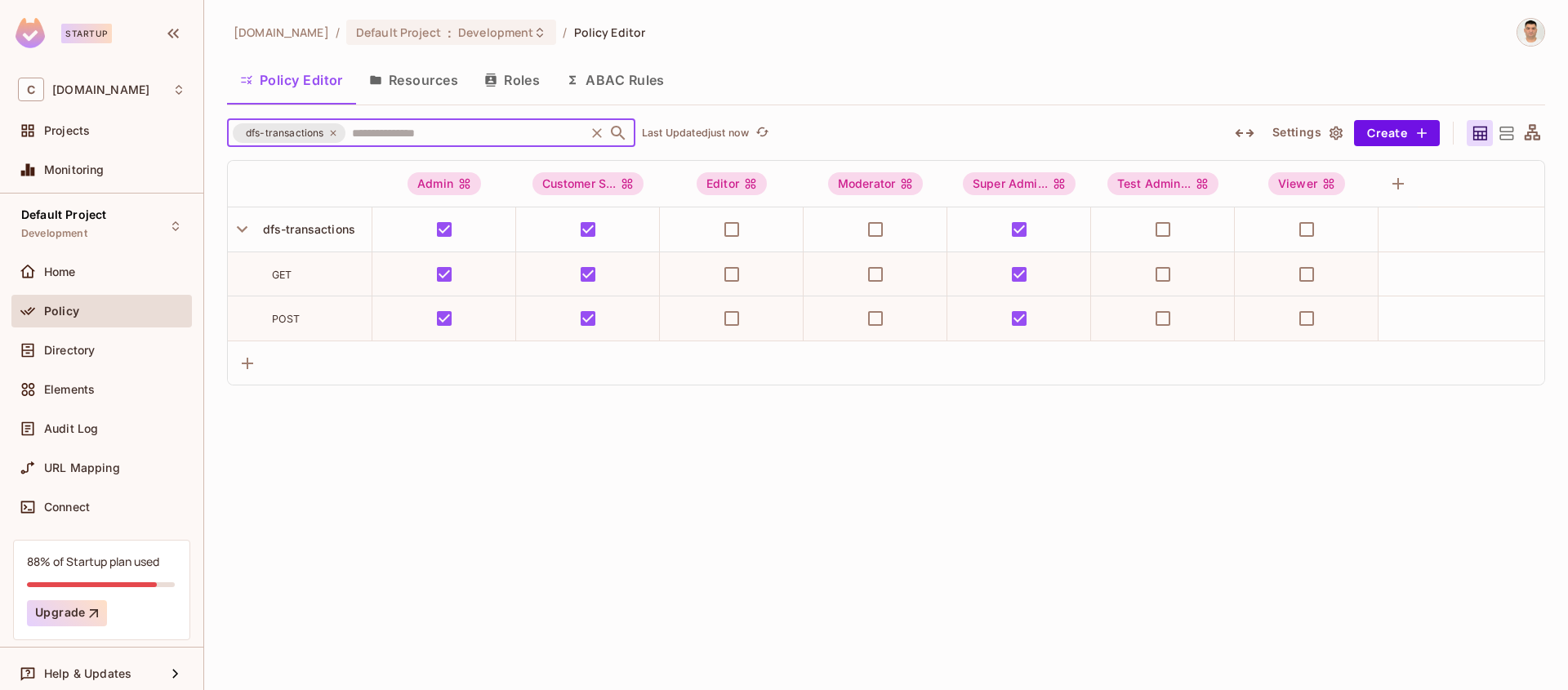
click at [486, 135] on input "text" at bounding box center [465, 133] width 234 height 28
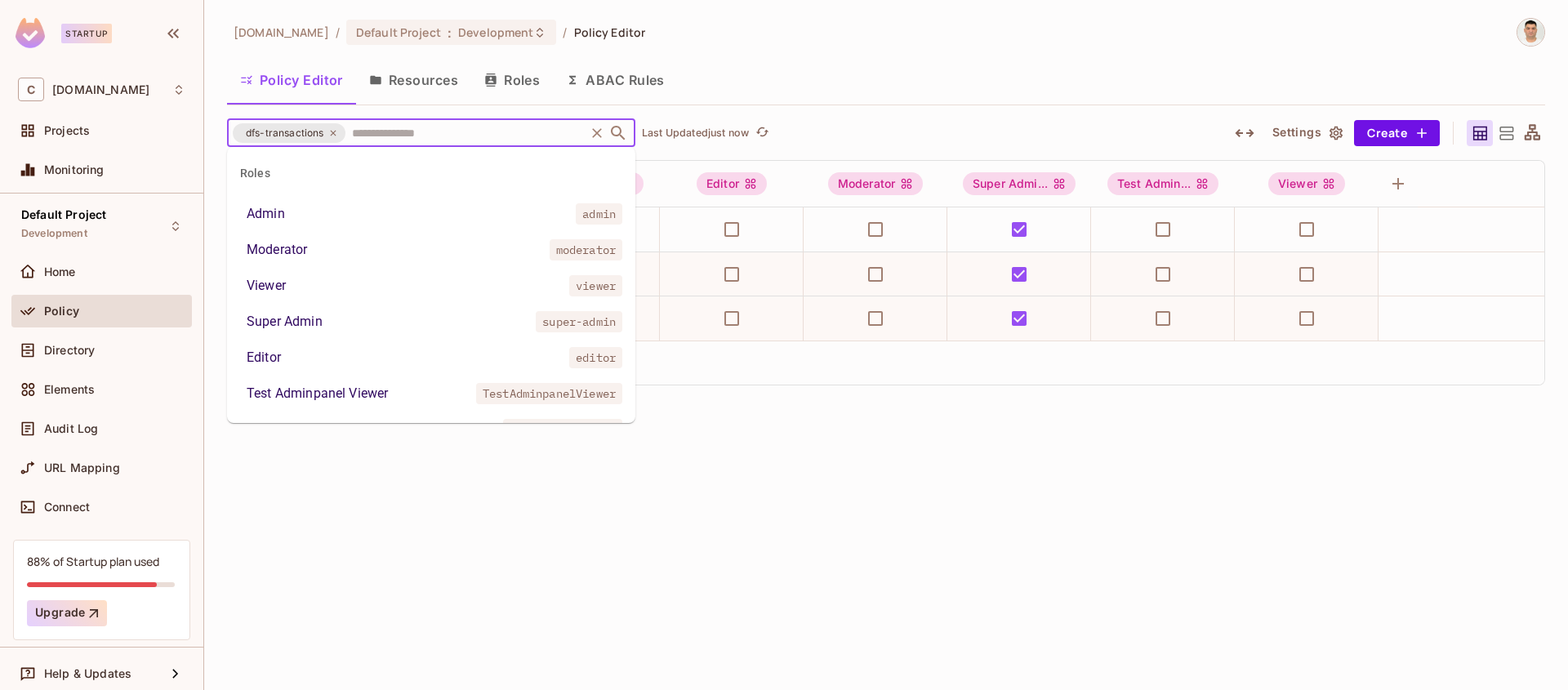
scroll to position [7858, 0]
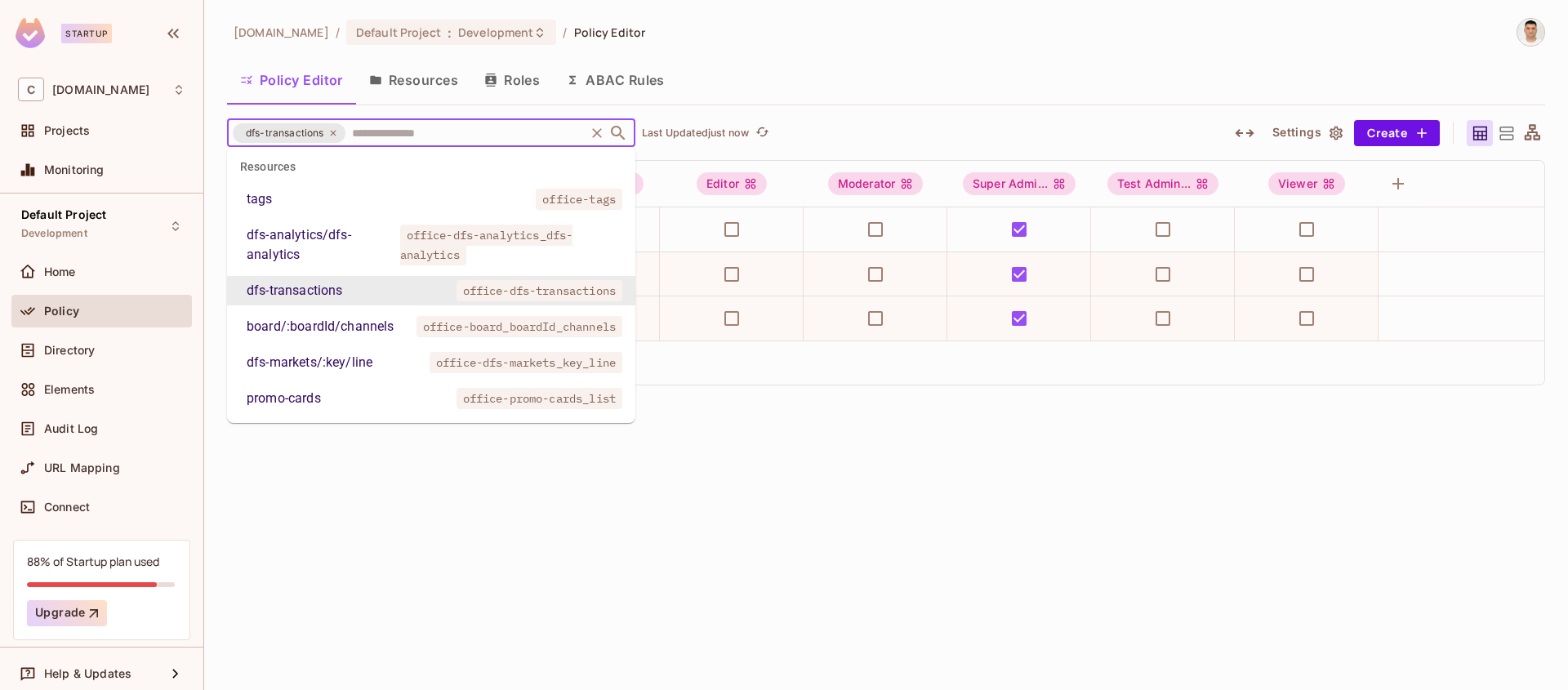
paste input "**********"
type input "**********"
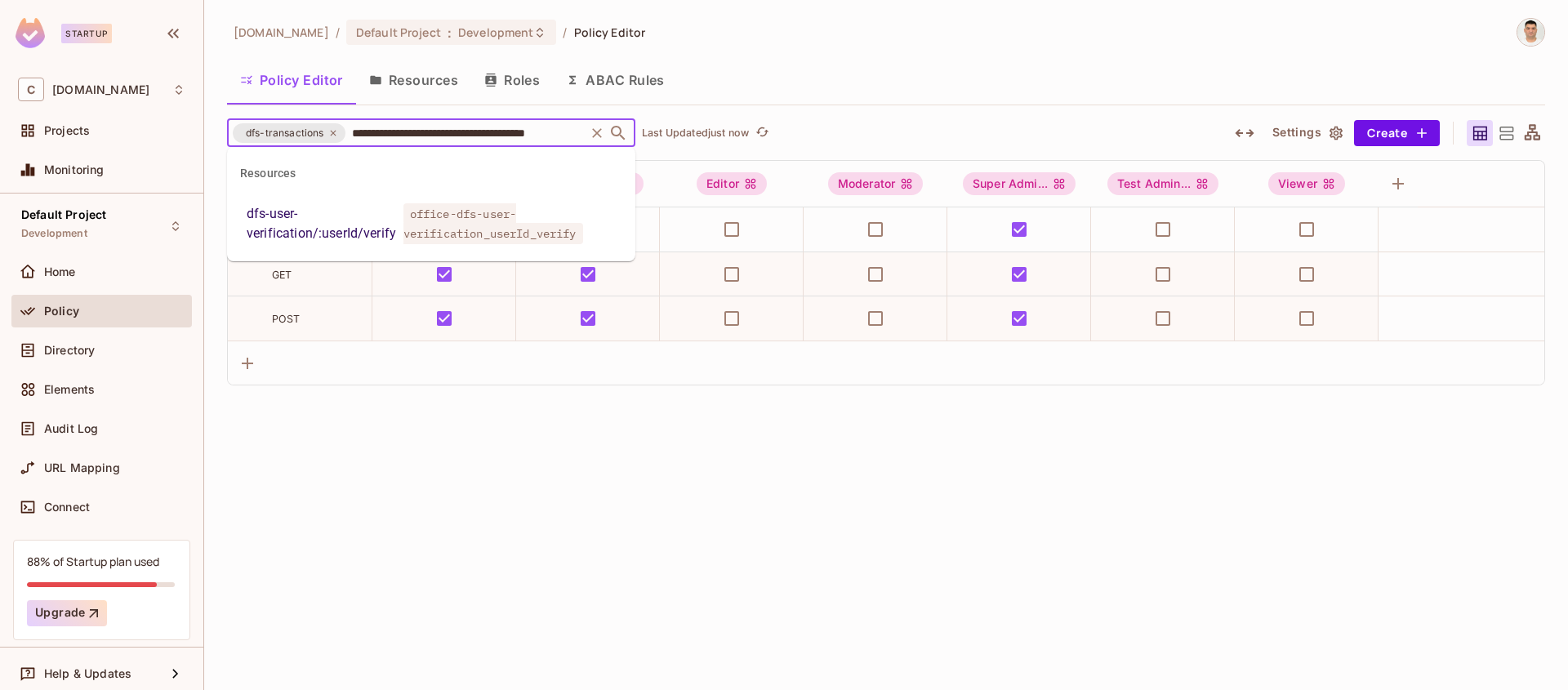
click at [456, 227] on span "office-dfs-user-verification_userId_verify" at bounding box center [493, 223] width 180 height 40
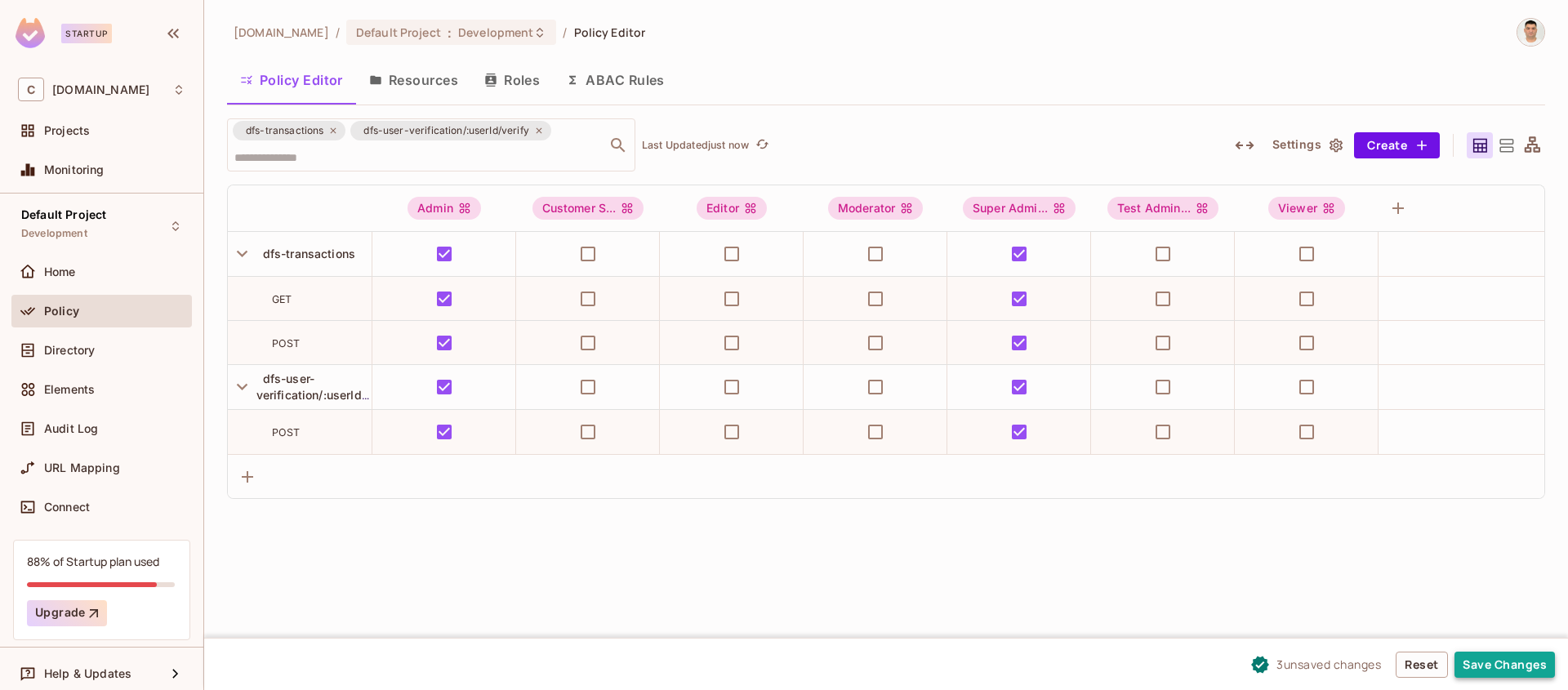
click at [1531, 675] on button "Save Changes" at bounding box center [1505, 665] width 101 height 26
click at [1517, 668] on button "Save Changes" at bounding box center [1505, 665] width 101 height 26
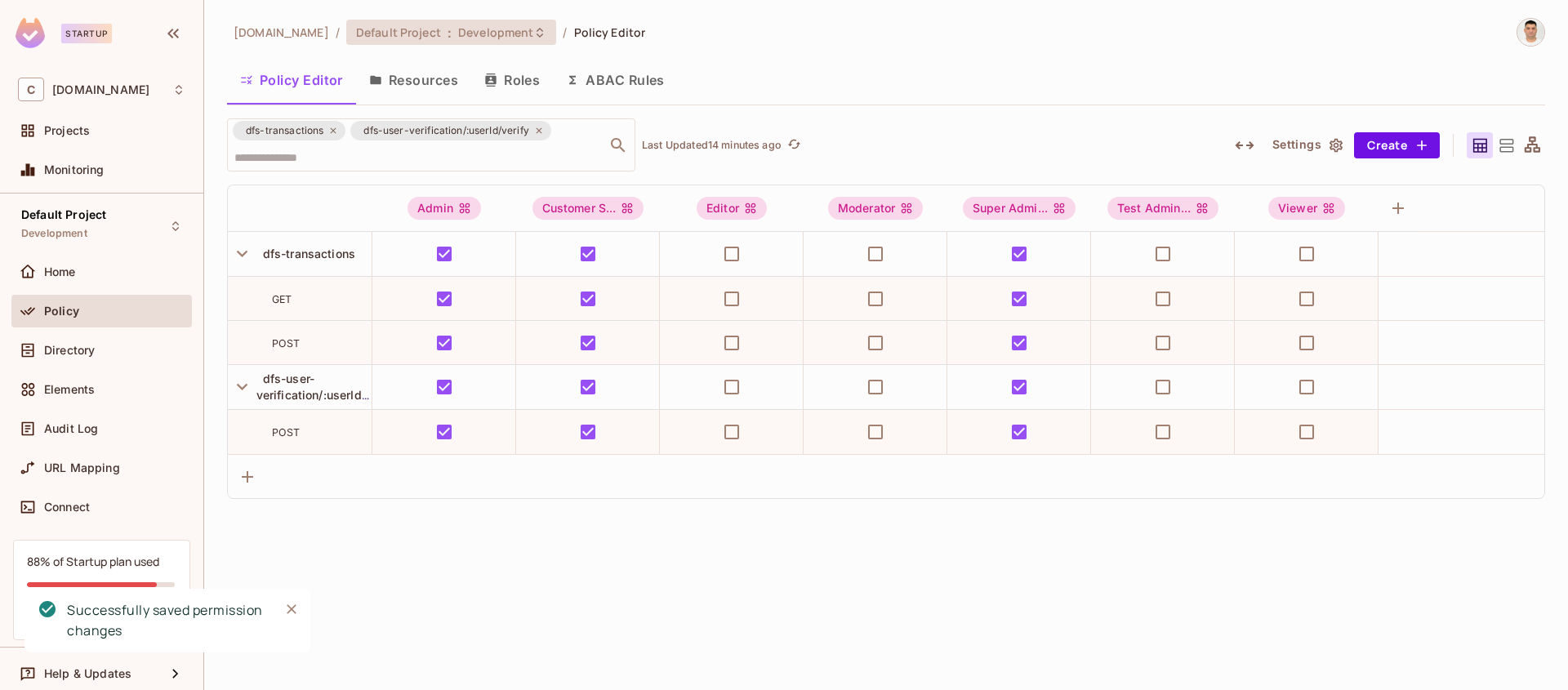
click at [533, 26] on icon at bounding box center [540, 33] width 13 height 13
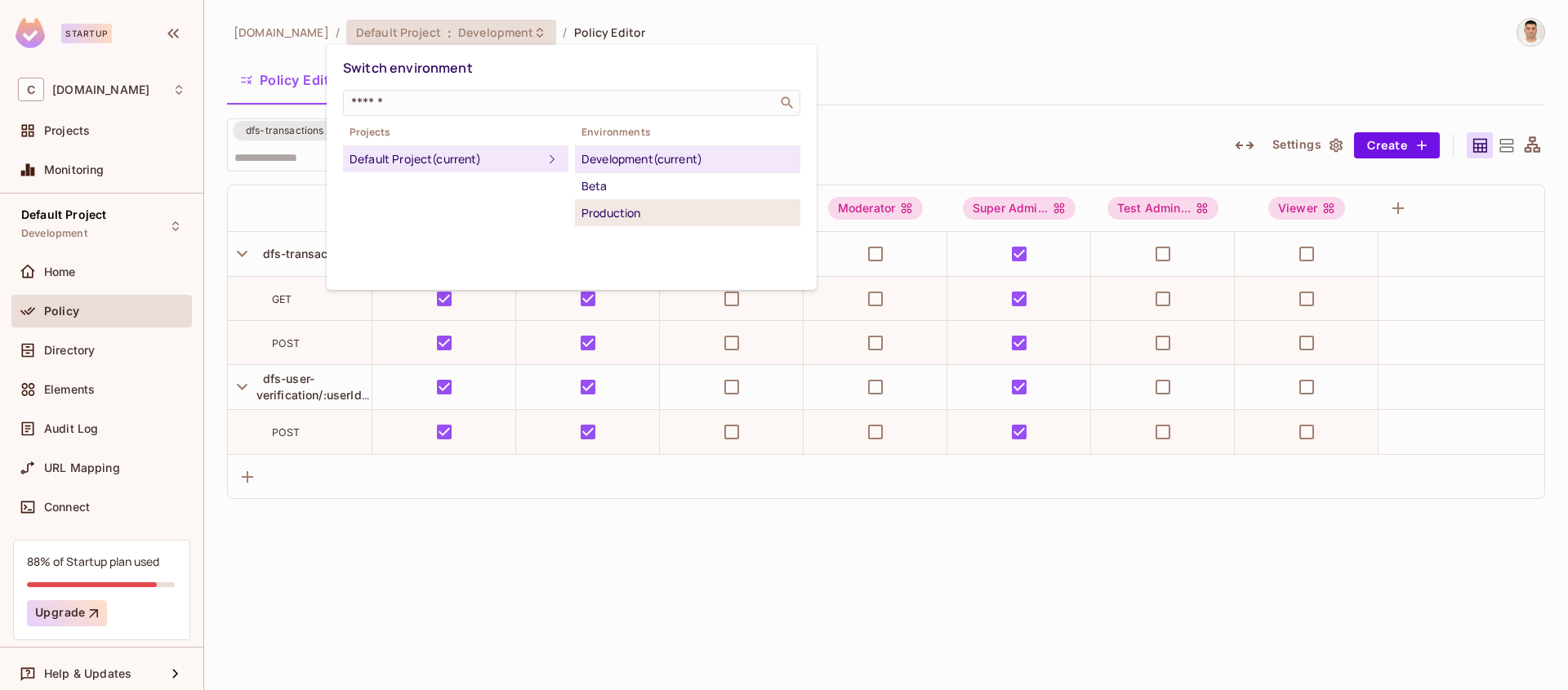
click at [634, 215] on div "Production" at bounding box center [688, 212] width 213 height 20
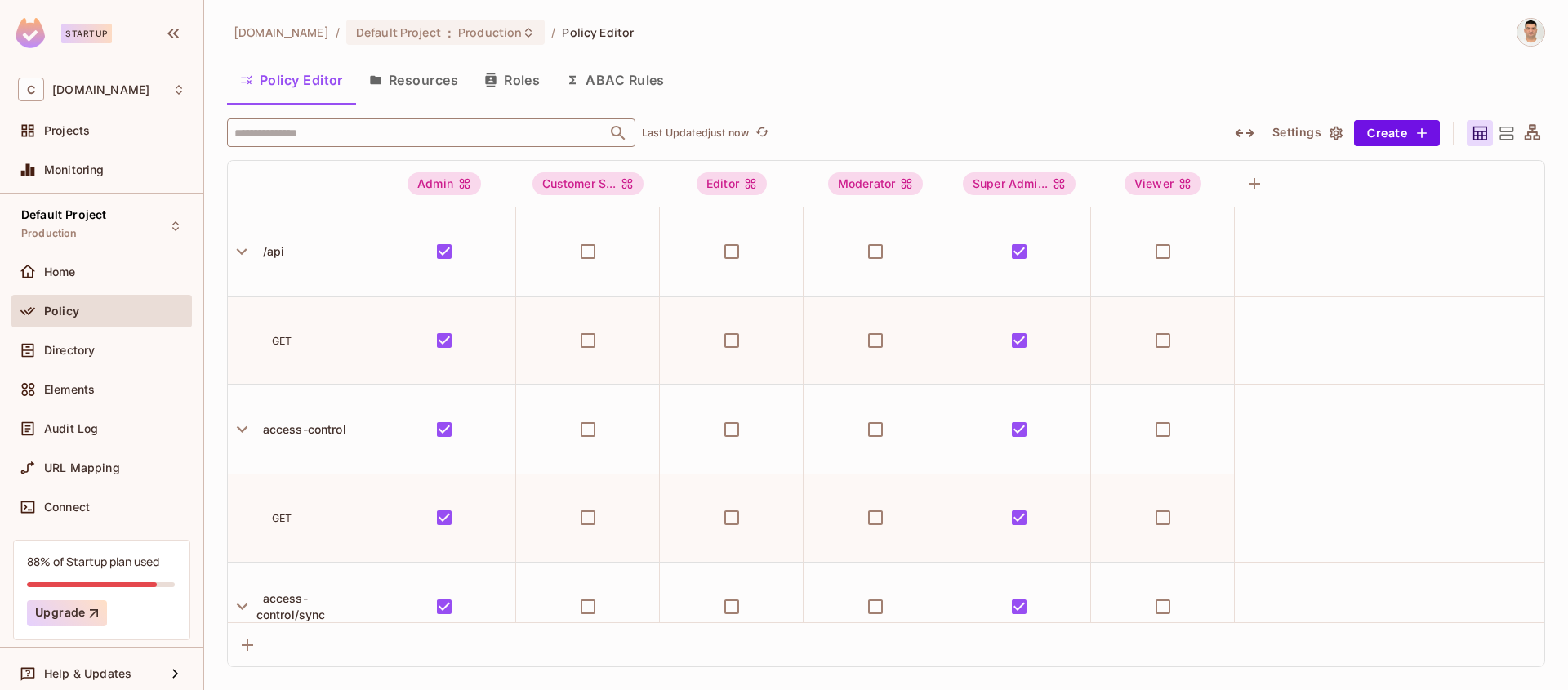
click at [325, 131] on input "text" at bounding box center [417, 133] width 373 height 28
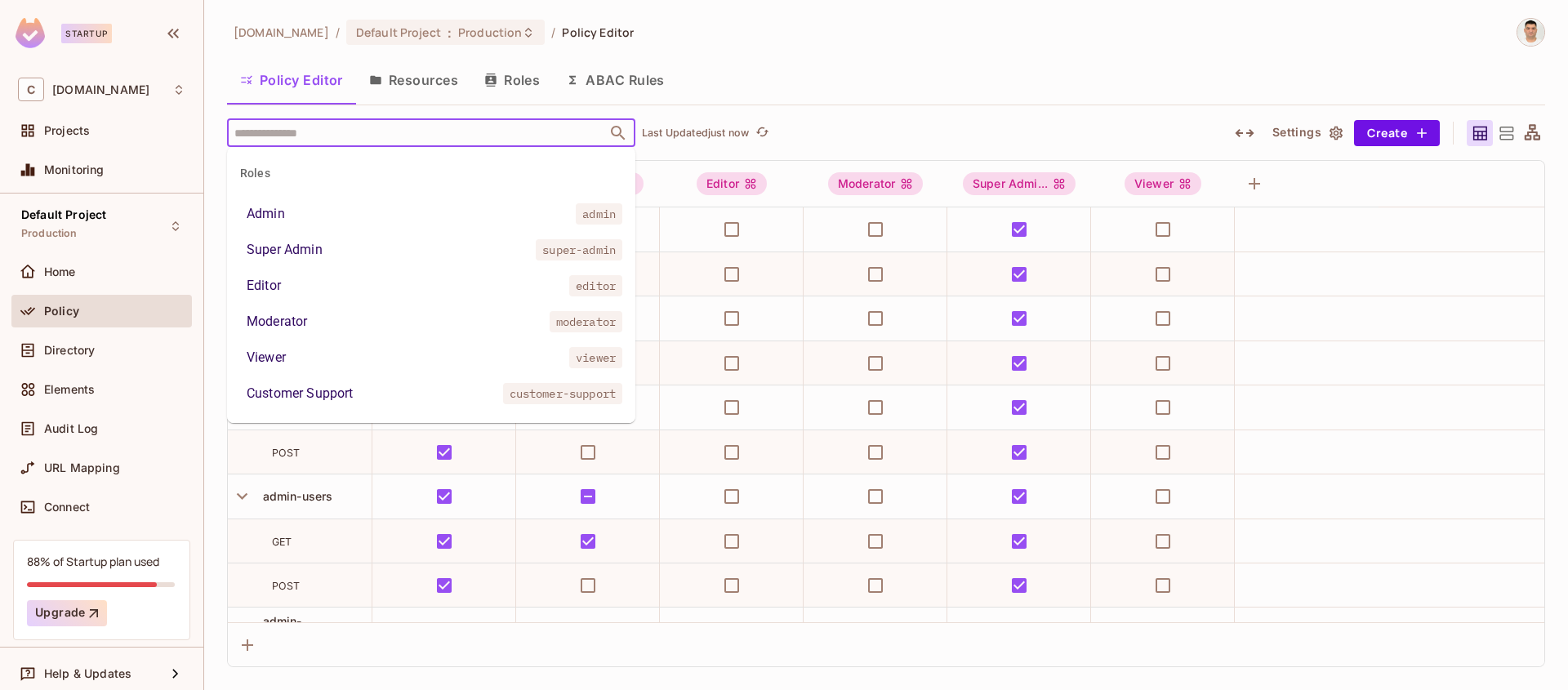
click at [285, 131] on input "text" at bounding box center [417, 133] width 373 height 28
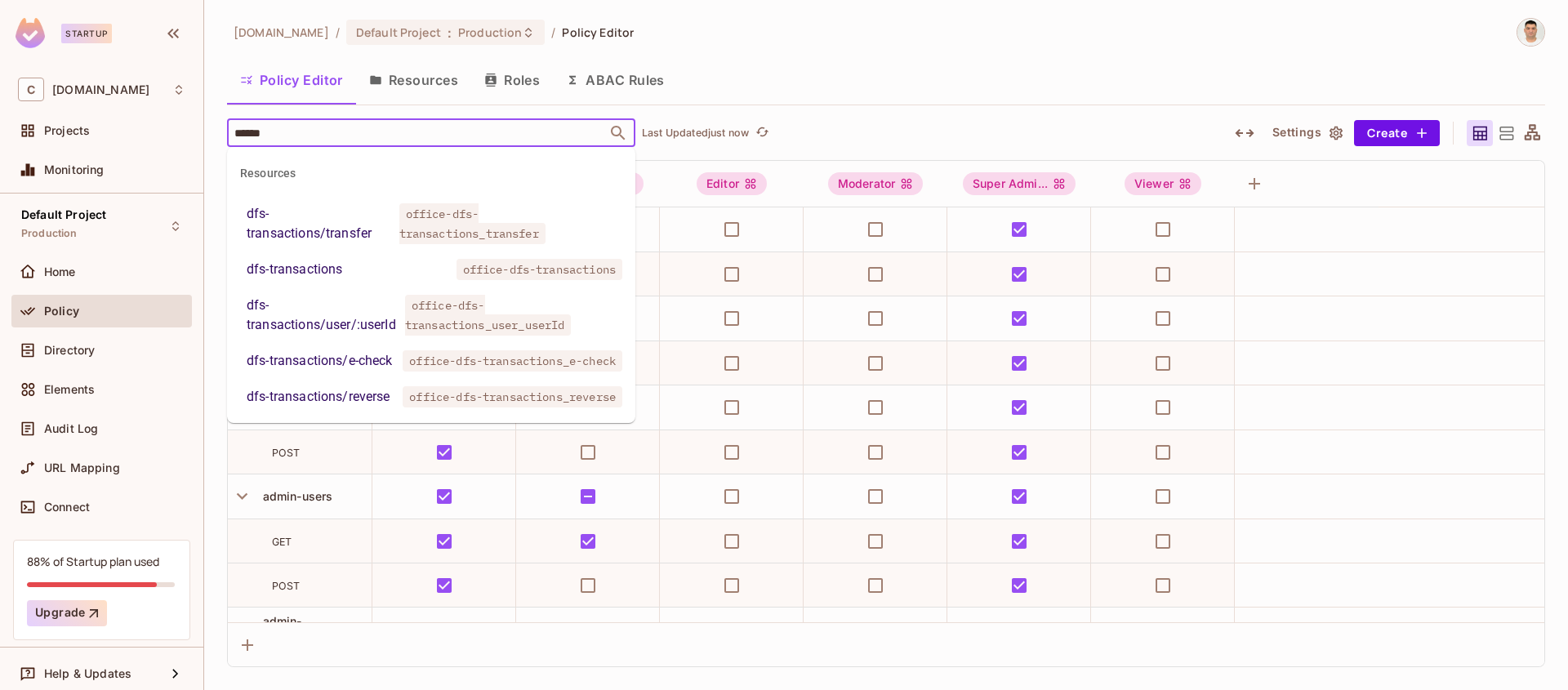
type input "*******"
click at [339, 270] on div "dfs-transactions" at bounding box center [294, 269] width 96 height 20
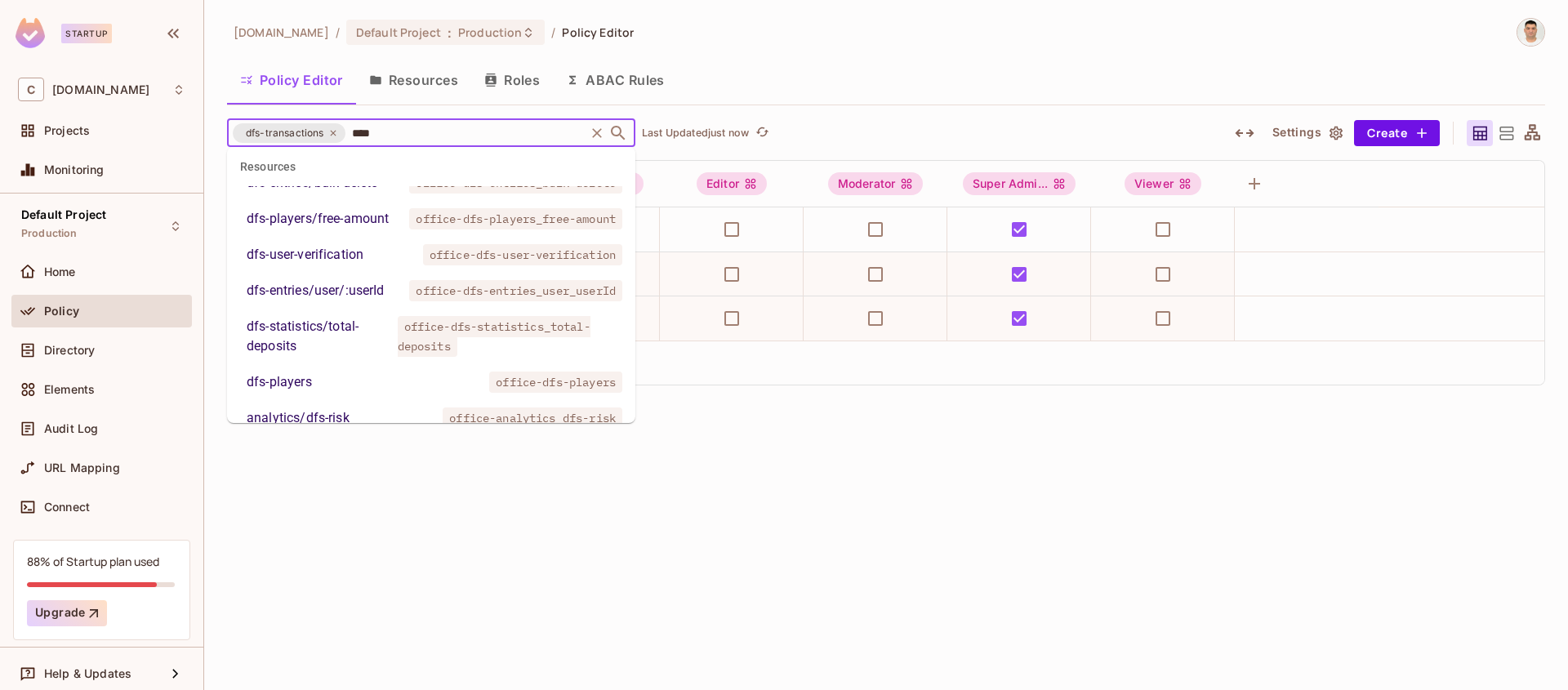
scroll to position [2921, 0]
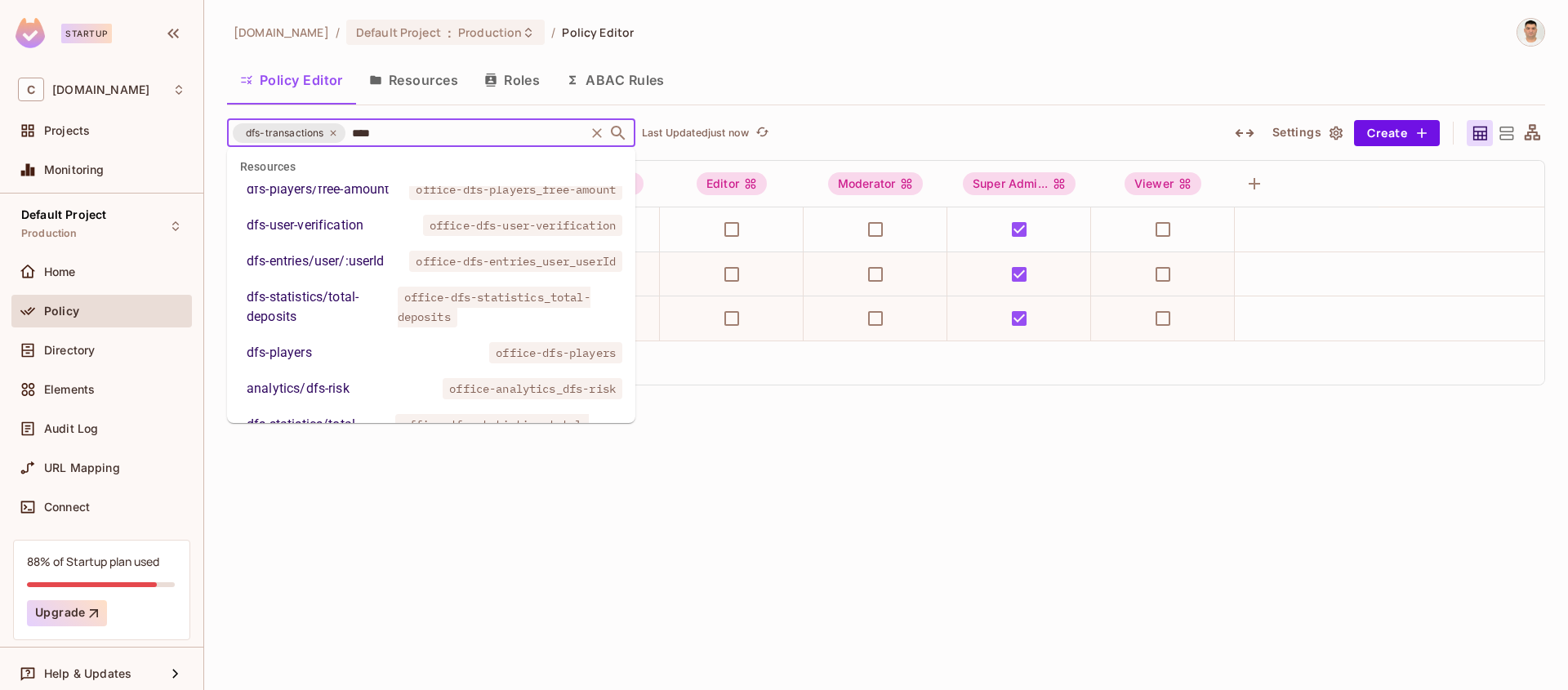
type input "****"
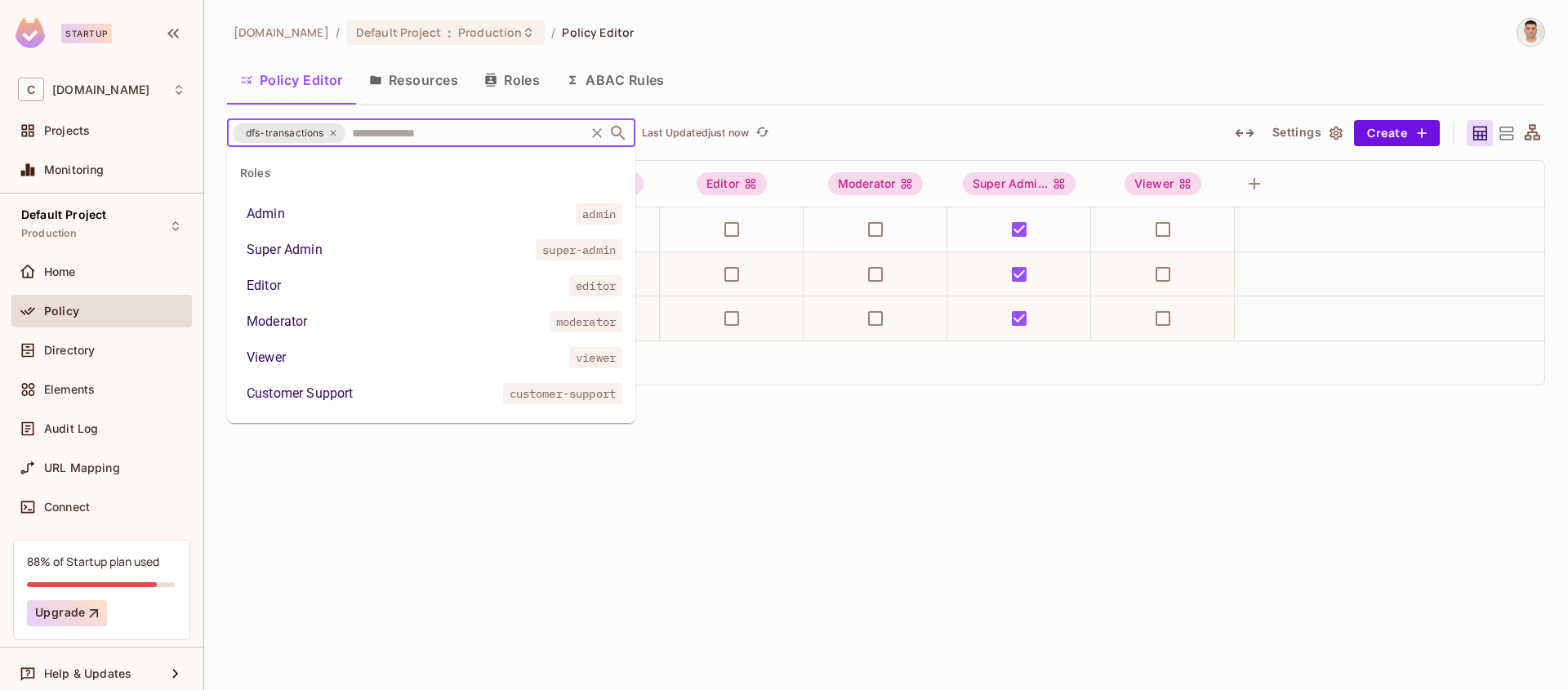
click at [439, 133] on input "text" at bounding box center [465, 133] width 234 height 28
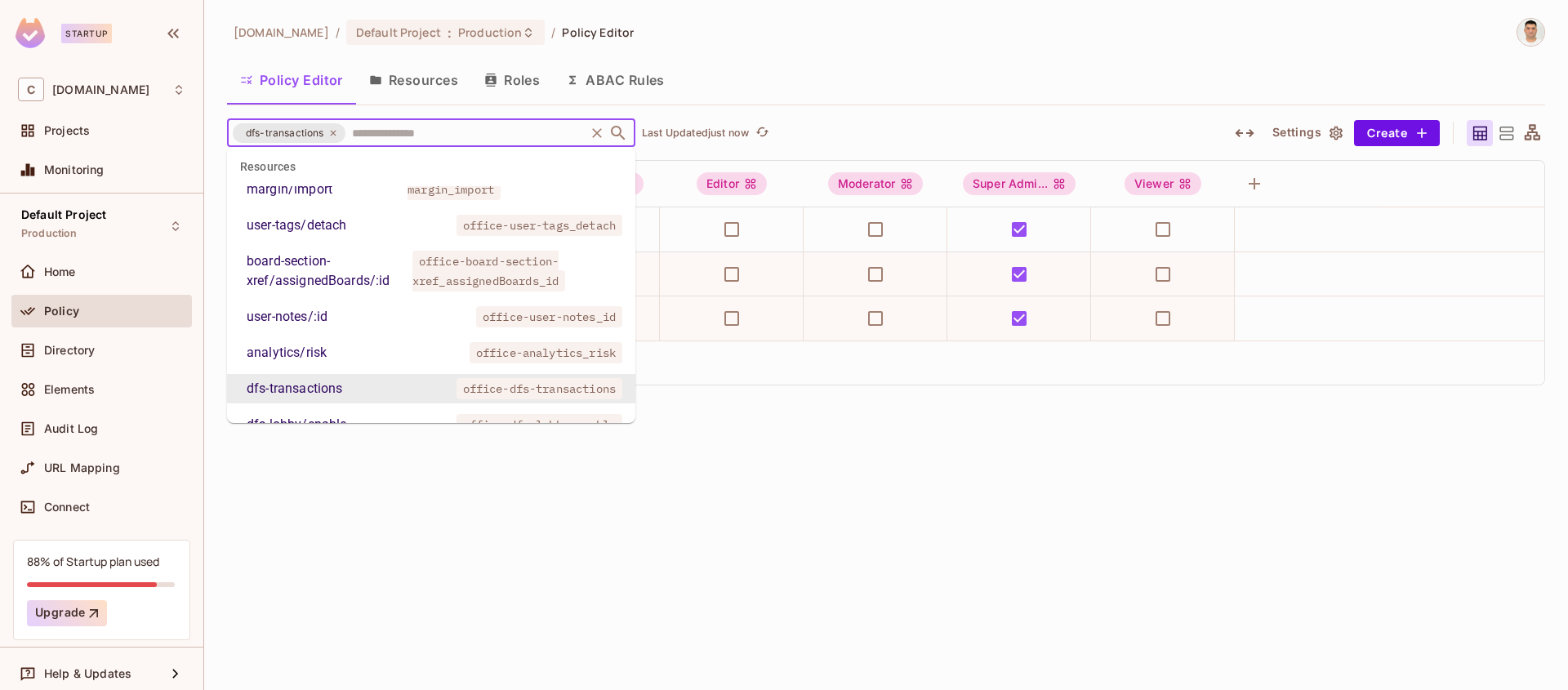
paste input "**********"
type input "**********"
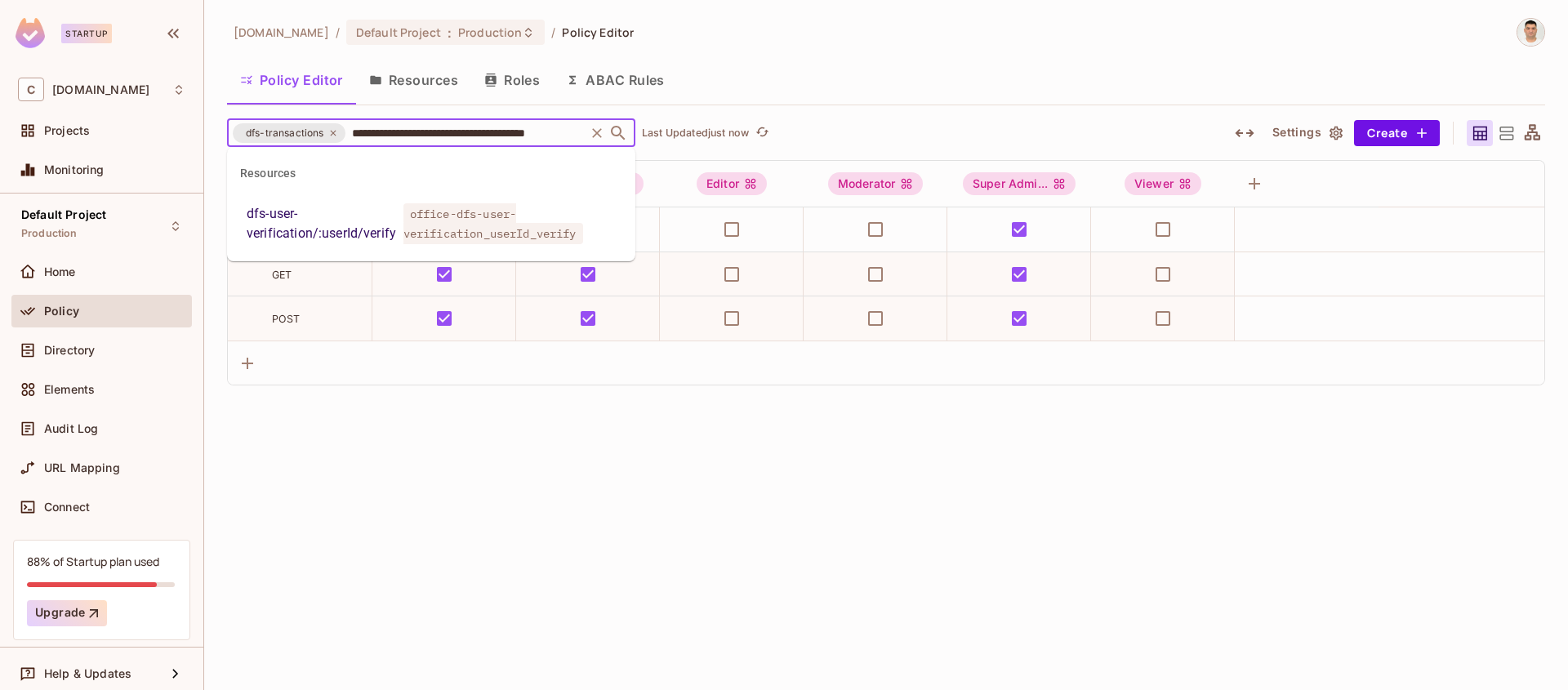
scroll to position [0, 0]
click at [453, 227] on span "office-dfs-user-verification_userId_verify" at bounding box center [493, 223] width 180 height 40
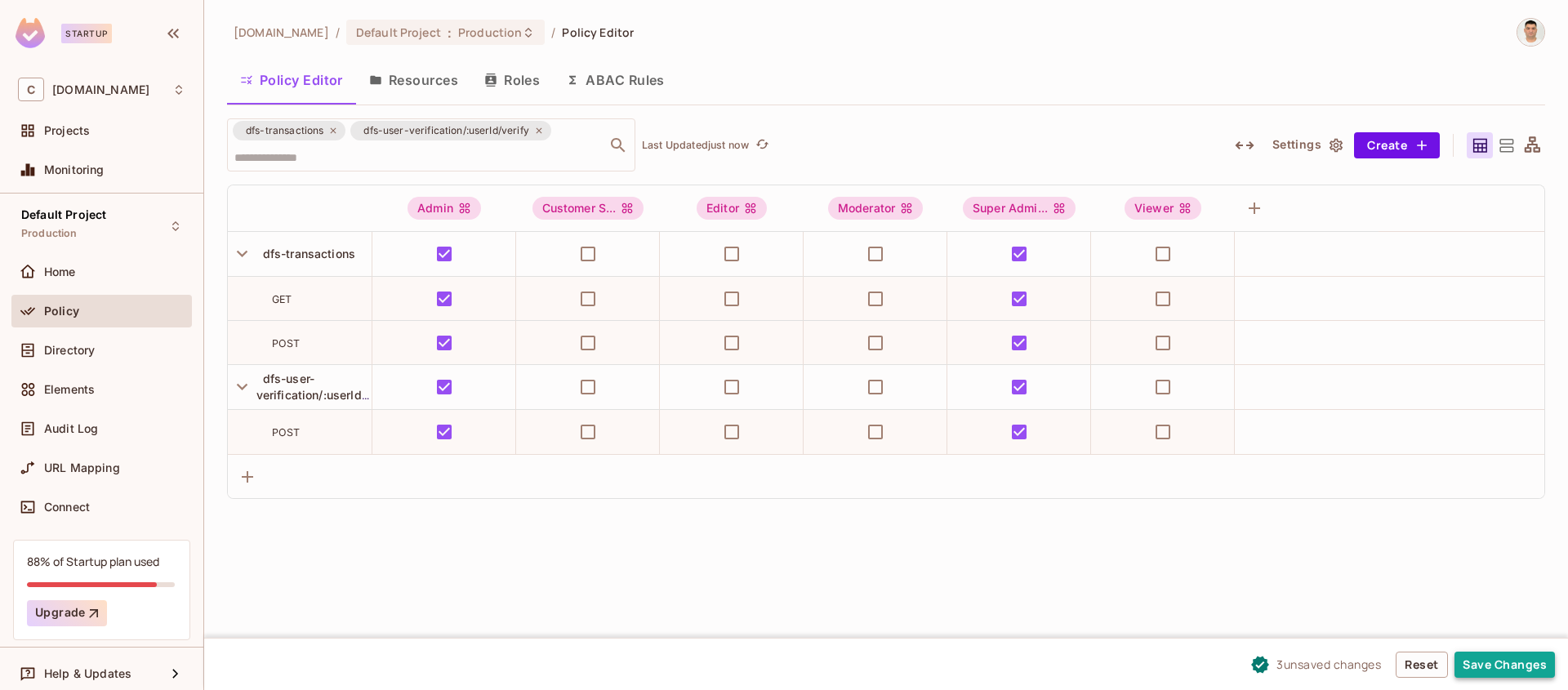
click at [1476, 663] on button "Save Changes" at bounding box center [1505, 665] width 101 height 26
click at [1497, 666] on button "Save Changes" at bounding box center [1505, 665] width 101 height 26
